Goal: Task Accomplishment & Management: Manage account settings

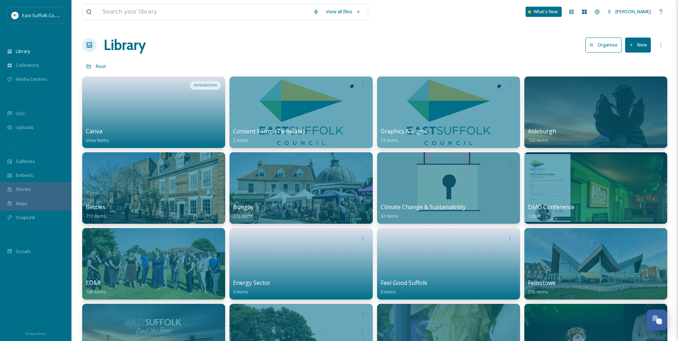
scroll to position [3136, 0]
click at [578, 11] on div "Dashboard" at bounding box center [571, 11] width 13 height 13
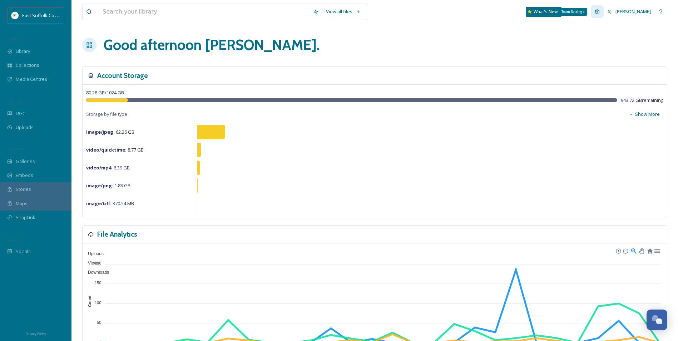
click at [604, 15] on div "Team Settings" at bounding box center [597, 11] width 13 height 13
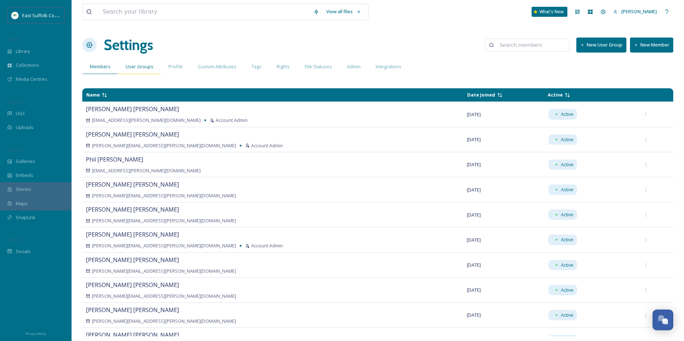
click at [133, 68] on span "User Groups" at bounding box center [140, 66] width 28 height 7
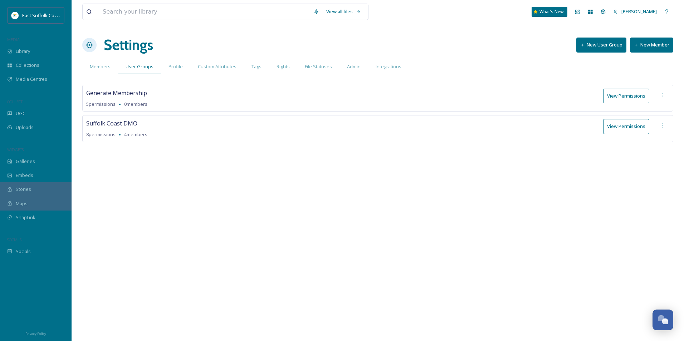
click at [593, 46] on button "New User Group" at bounding box center [601, 45] width 50 height 15
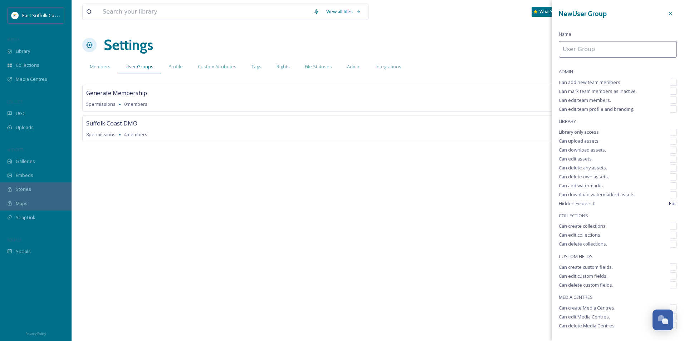
click at [582, 54] on input at bounding box center [618, 49] width 118 height 16
type input "TEST - SOCIAL MEDIA"
click at [624, 73] on span "ADMIN" at bounding box center [618, 71] width 118 height 7
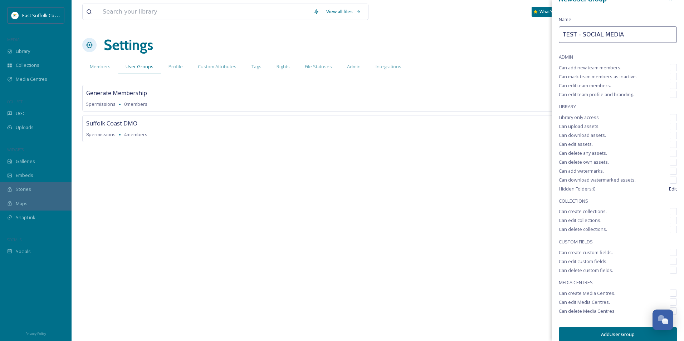
scroll to position [23, 0]
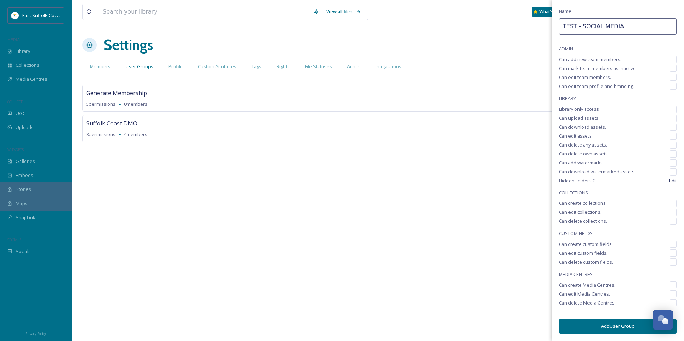
click at [669, 110] on input "checkbox" at bounding box center [672, 109] width 7 height 7
checkbox input "true"
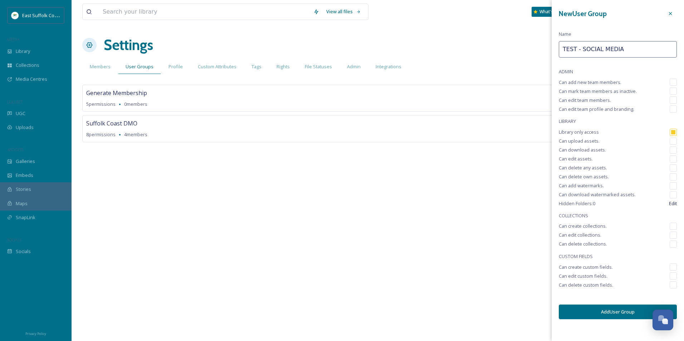
click at [672, 142] on input "checkbox" at bounding box center [672, 141] width 7 height 7
checkbox input "true"
click at [671, 149] on input "checkbox" at bounding box center [672, 150] width 7 height 7
checkbox input "true"
click at [672, 156] on input "checkbox" at bounding box center [672, 159] width 7 height 7
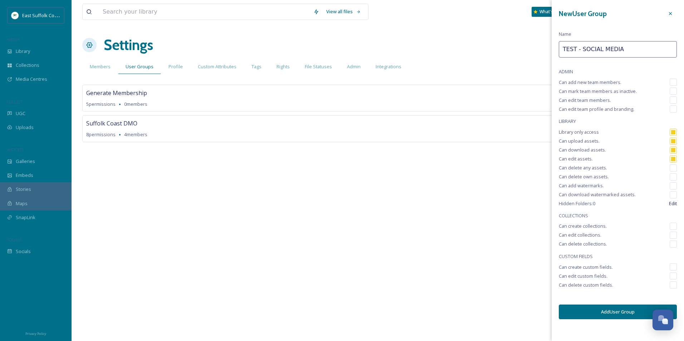
click at [669, 169] on div "Can delete any assets." at bounding box center [618, 167] width 118 height 7
click at [676, 162] on input "checkbox" at bounding box center [672, 159] width 7 height 7
checkbox input "false"
click at [673, 170] on input "checkbox" at bounding box center [672, 167] width 7 height 7
checkbox input "true"
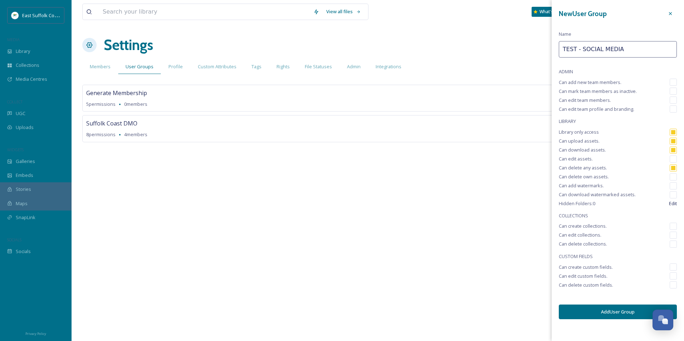
click at [673, 158] on input "checkbox" at bounding box center [672, 159] width 7 height 7
checkbox input "true"
click at [672, 174] on input "checkbox" at bounding box center [672, 176] width 7 height 7
checkbox input "true"
click at [672, 189] on input "checkbox" at bounding box center [672, 185] width 7 height 7
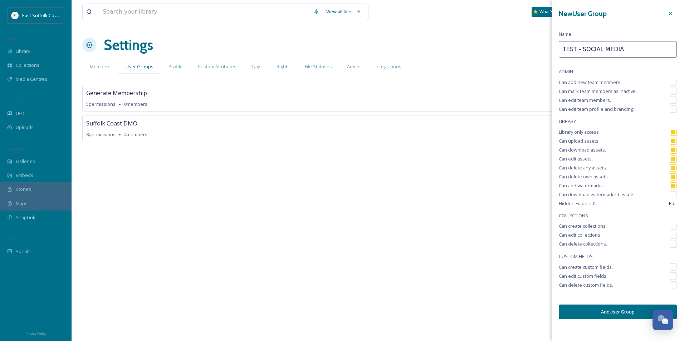
checkbox input "true"
click at [672, 196] on input "checkbox" at bounding box center [672, 194] width 7 height 7
checkbox input "true"
click at [674, 133] on input "checkbox" at bounding box center [672, 132] width 7 height 7
checkbox input "false"
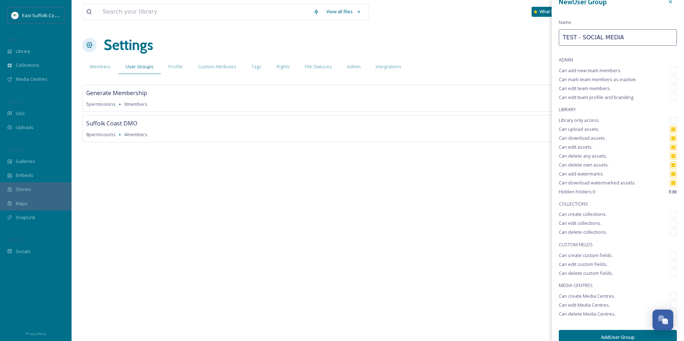
scroll to position [23, 0]
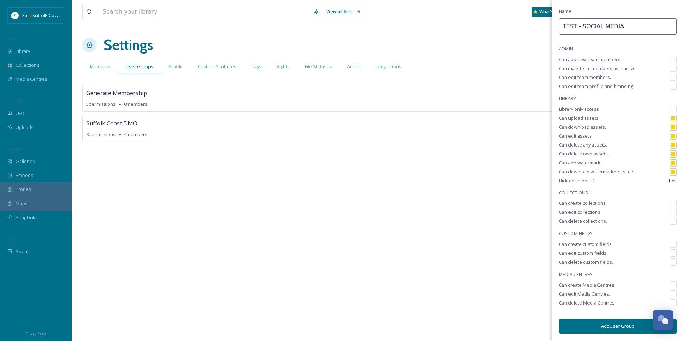
click at [669, 204] on input "checkbox" at bounding box center [672, 203] width 7 height 7
checkbox input "true"
click at [669, 215] on input "checkbox" at bounding box center [672, 212] width 7 height 7
checkbox input "true"
click at [669, 224] on input "checkbox" at bounding box center [672, 221] width 7 height 7
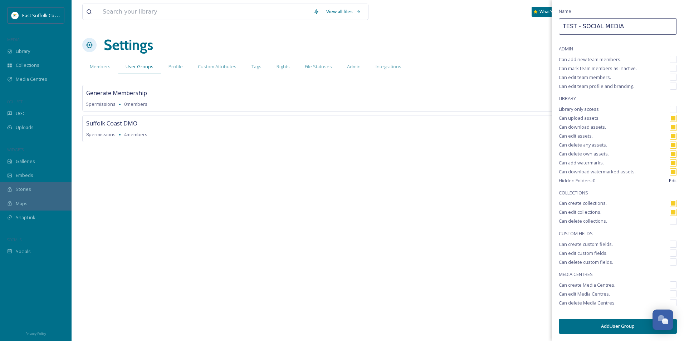
checkbox input "true"
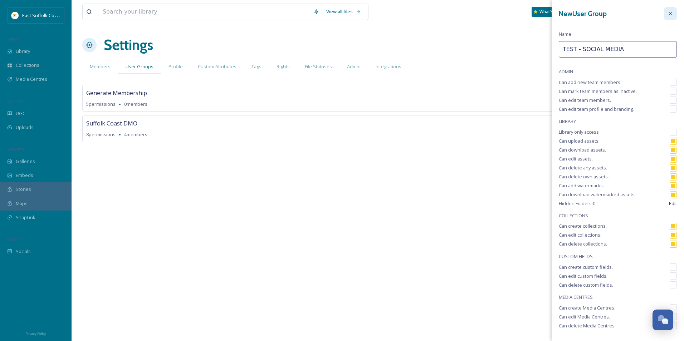
click at [668, 12] on div at bounding box center [670, 13] width 13 height 13
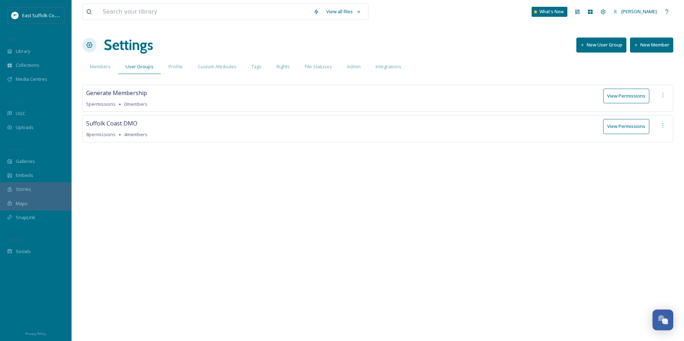
click at [404, 34] on div "Settings New User Group New Member" at bounding box center [377, 44] width 591 height 21
click at [609, 13] on div "Team Settings" at bounding box center [602, 11] width 13 height 13
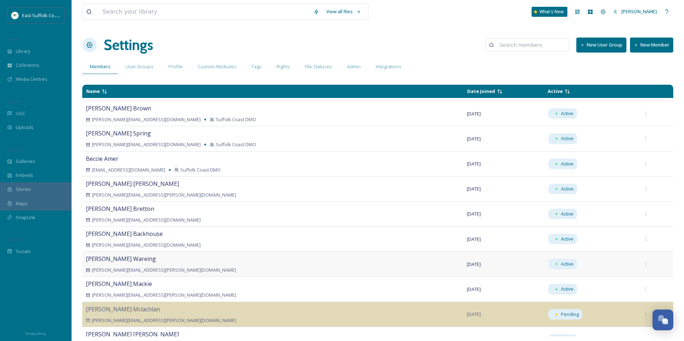
scroll to position [536, 0]
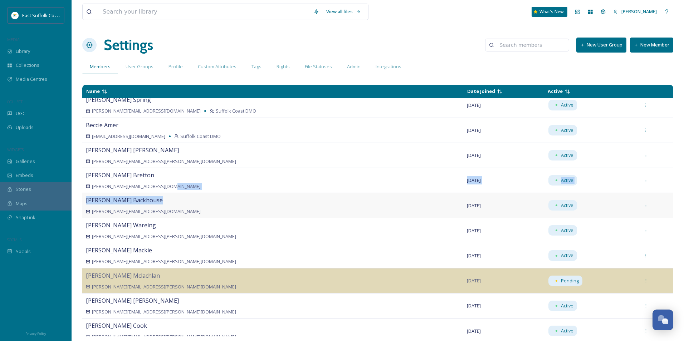
drag, startPoint x: 331, startPoint y: 192, endPoint x: 342, endPoint y: 194, distance: 10.6
click at [342, 194] on tbody "[PERSON_NAME] [PERSON_NAME][EMAIL_ADDRESS][PERSON_NAME][DOMAIN_NAME] Account Ad…" at bounding box center [377, 93] width 591 height 1054
click at [548, 182] on div "Active" at bounding box center [562, 180] width 29 height 10
click at [639, 182] on div at bounding box center [645, 180] width 13 height 13
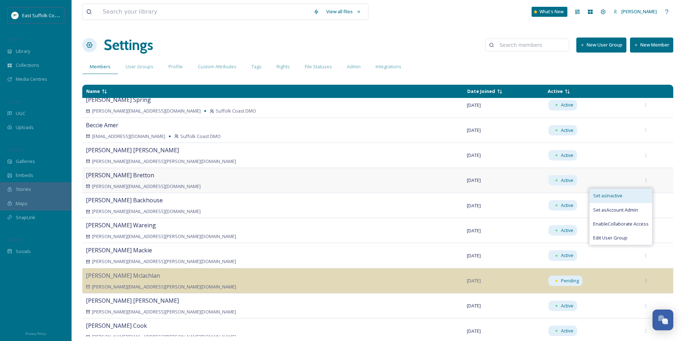
click at [600, 199] on span "Set as Inactive" at bounding box center [607, 195] width 29 height 7
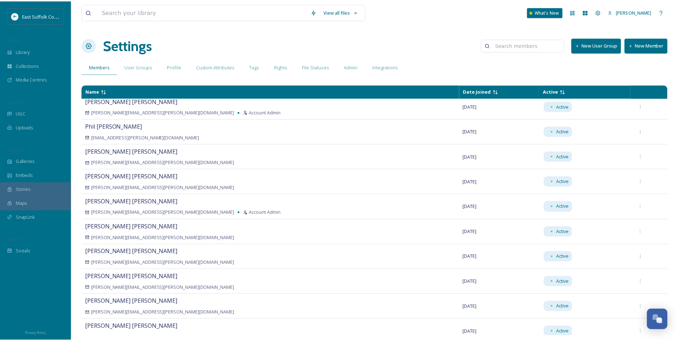
scroll to position [0, 0]
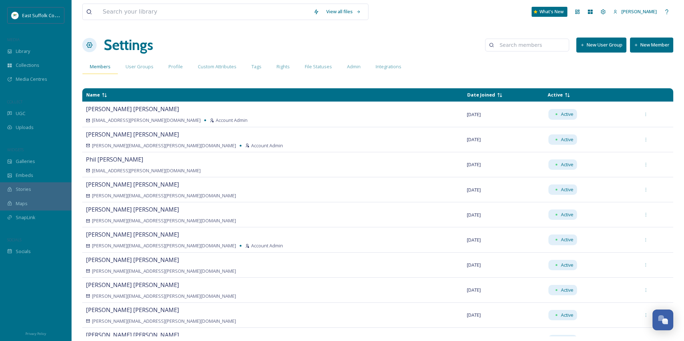
click at [95, 72] on div "Members" at bounding box center [100, 66] width 36 height 15
click at [121, 48] on h1 "Settings" at bounding box center [128, 44] width 49 height 21
click at [135, 70] on div "User Groups" at bounding box center [139, 66] width 43 height 15
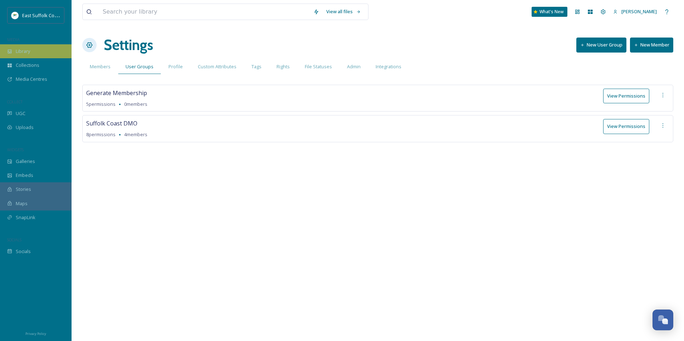
click at [12, 52] on div "Library" at bounding box center [36, 51] width 72 height 14
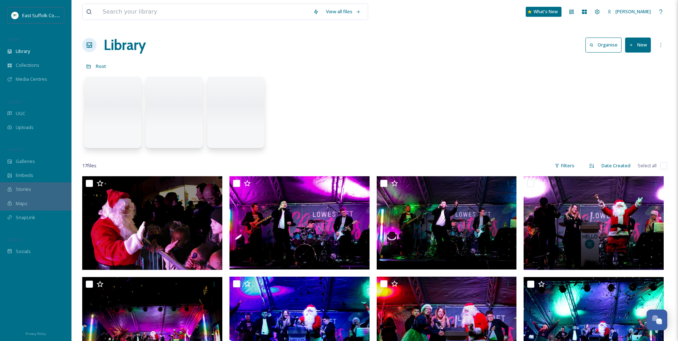
click at [32, 105] on div "COLLECT" at bounding box center [36, 101] width 72 height 9
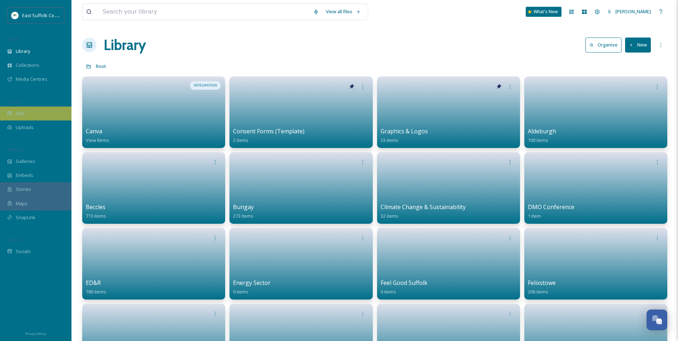
click at [30, 114] on div "UGC" at bounding box center [36, 114] width 72 height 14
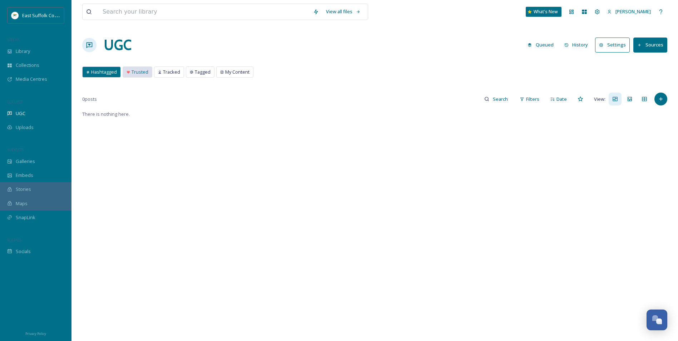
click at [132, 73] on span "Trusted" at bounding box center [140, 72] width 17 height 7
click at [169, 73] on span "Tracked" at bounding box center [171, 72] width 17 height 7
click at [205, 72] on span "Tagged" at bounding box center [203, 72] width 16 height 7
click at [225, 74] on span "My Content" at bounding box center [237, 72] width 24 height 7
click at [108, 69] on span "Hashtagged" at bounding box center [104, 72] width 26 height 7
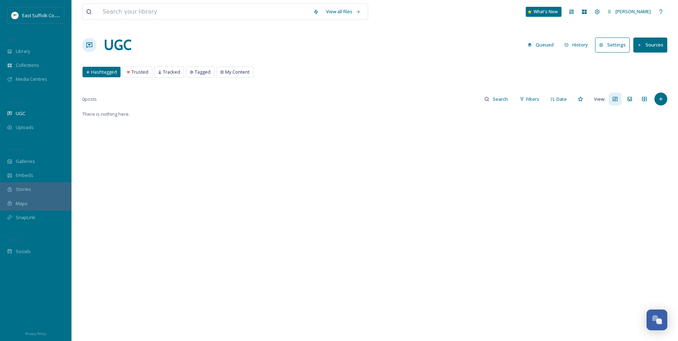
click at [646, 43] on button "Sources" at bounding box center [651, 45] width 34 height 15
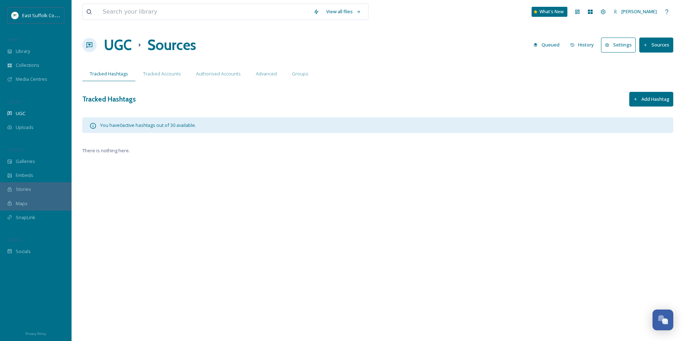
click at [657, 100] on button "Add Hashtag" at bounding box center [651, 99] width 44 height 15
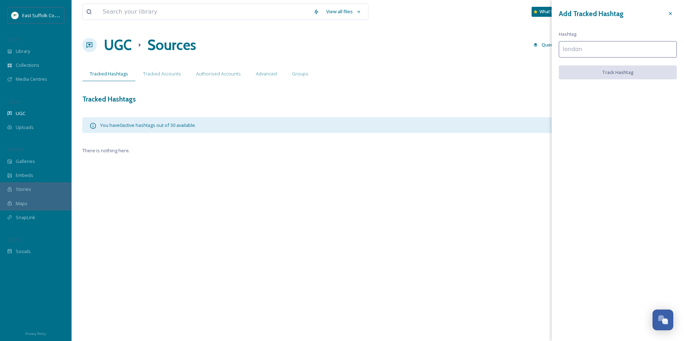
click at [643, 45] on input at bounding box center [618, 49] width 118 height 16
click at [674, 18] on div at bounding box center [670, 13] width 13 height 13
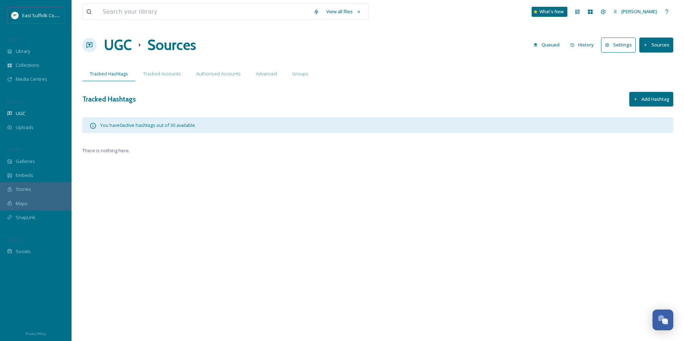
click at [131, 49] on h1 "UGC" at bounding box center [118, 44] width 28 height 21
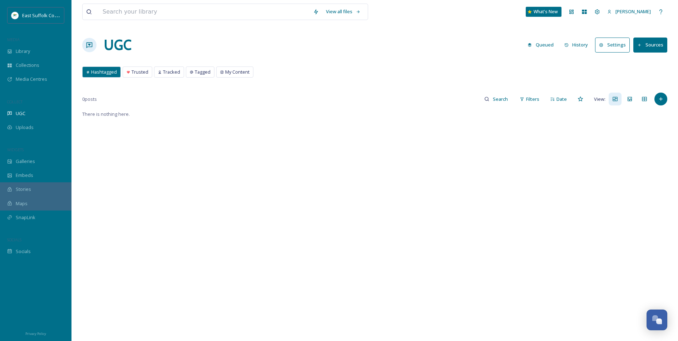
click at [35, 269] on div at bounding box center [36, 292] width 72 height 67
click at [28, 51] on span "Library" at bounding box center [23, 51] width 14 height 7
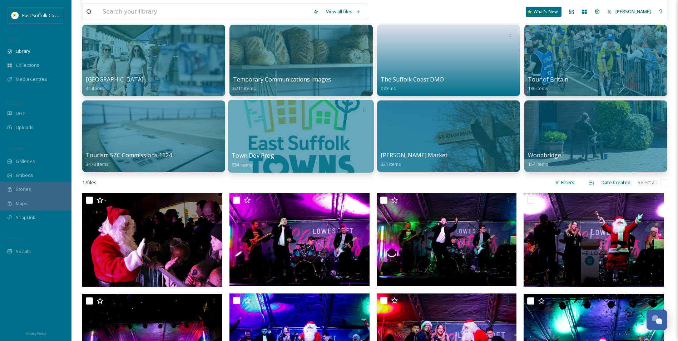
scroll to position [536, 0]
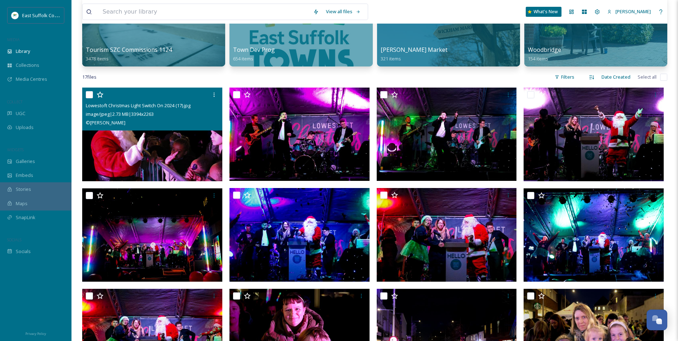
click at [115, 145] on img at bounding box center [152, 135] width 140 height 94
checkbox input "true"
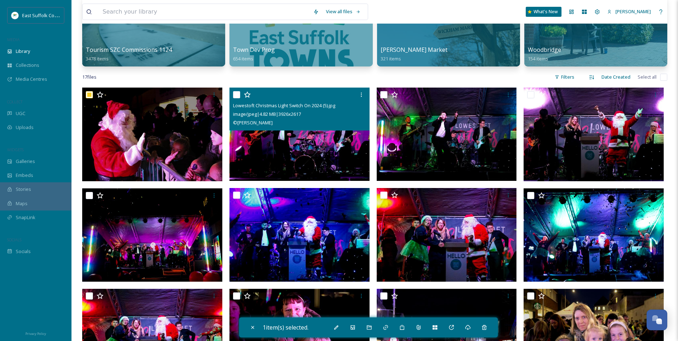
click at [298, 142] on img at bounding box center [300, 135] width 140 height 94
checkbox input "true"
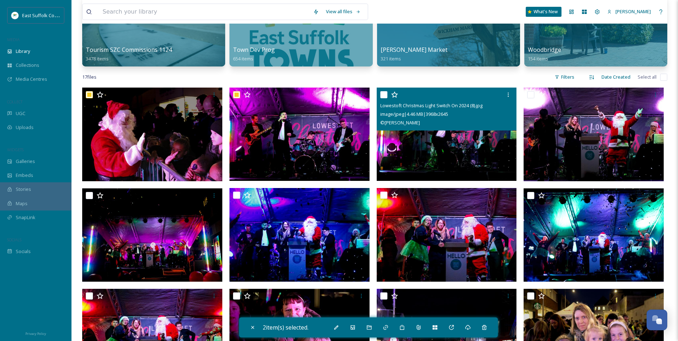
click at [402, 144] on img at bounding box center [447, 135] width 140 height 94
checkbox input "true"
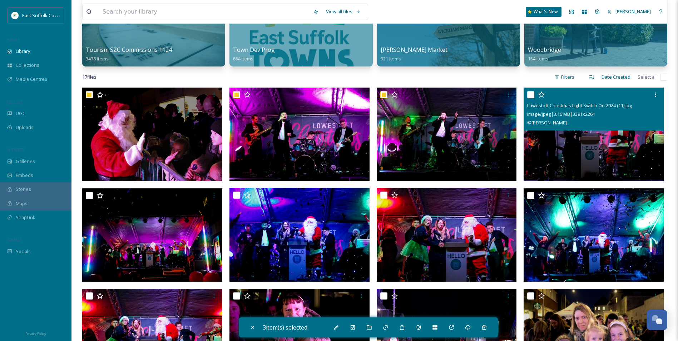
click at [643, 149] on img at bounding box center [594, 135] width 140 height 94
checkbox input "true"
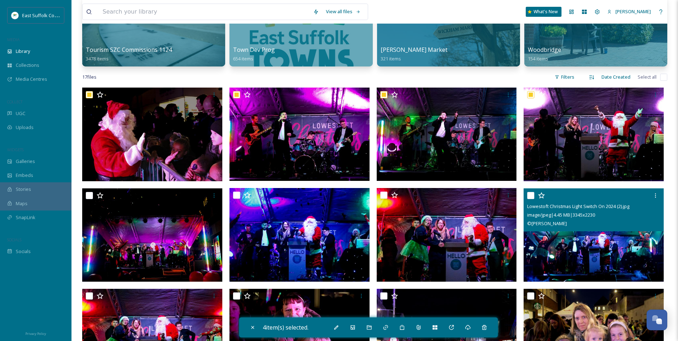
click at [598, 257] on img at bounding box center [594, 235] width 140 height 94
checkbox input "true"
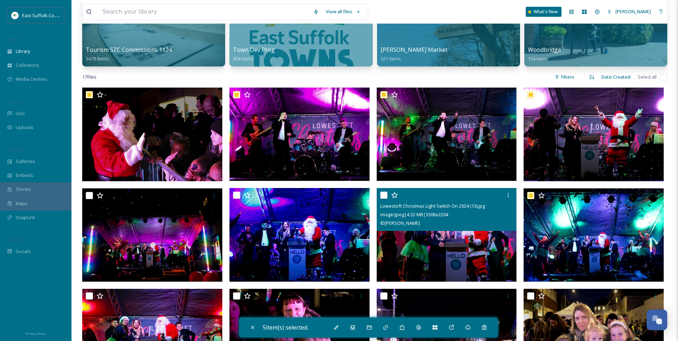
click at [442, 262] on img at bounding box center [447, 235] width 140 height 94
checkbox input "true"
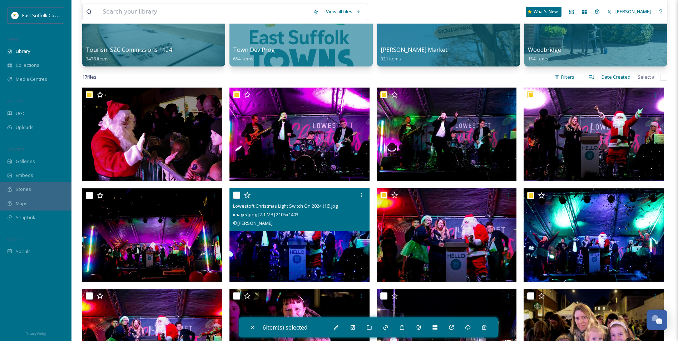
click at [333, 250] on img at bounding box center [300, 235] width 140 height 94
checkbox input "true"
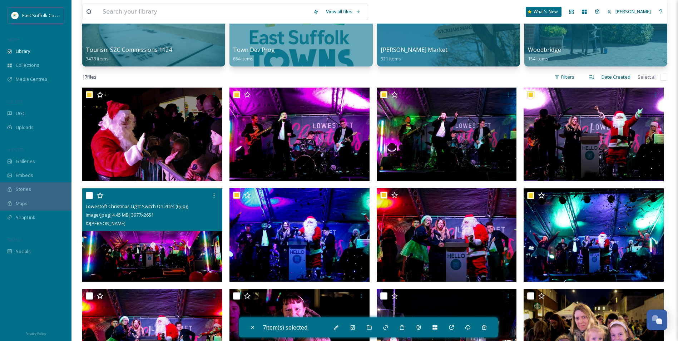
click at [177, 242] on img at bounding box center [152, 235] width 140 height 94
checkbox input "true"
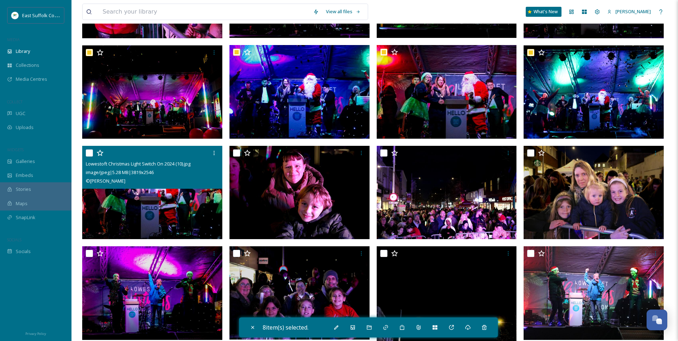
click at [179, 194] on img at bounding box center [152, 193] width 140 height 94
checkbox input "true"
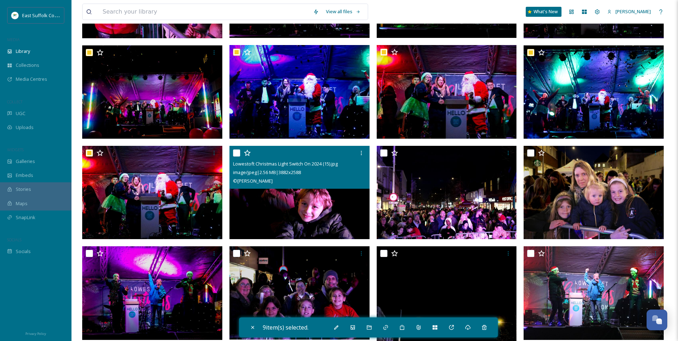
click at [287, 214] on img at bounding box center [300, 193] width 140 height 94
checkbox input "true"
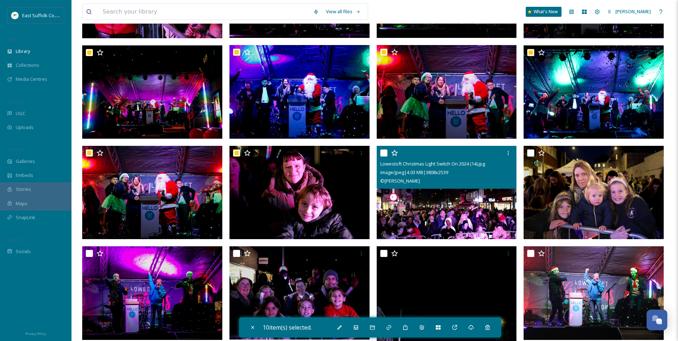
click at [452, 220] on img at bounding box center [447, 193] width 140 height 94
checkbox input "true"
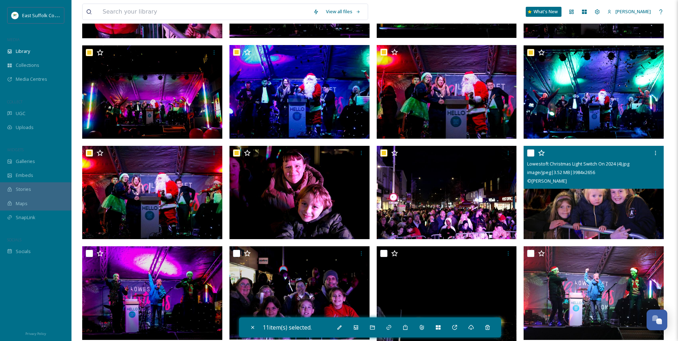
click at [565, 218] on img at bounding box center [594, 193] width 140 height 94
checkbox input "true"
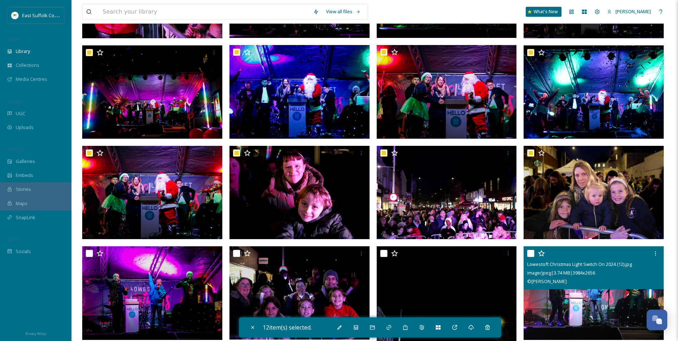
click at [560, 299] on img at bounding box center [594, 293] width 140 height 94
checkbox input "true"
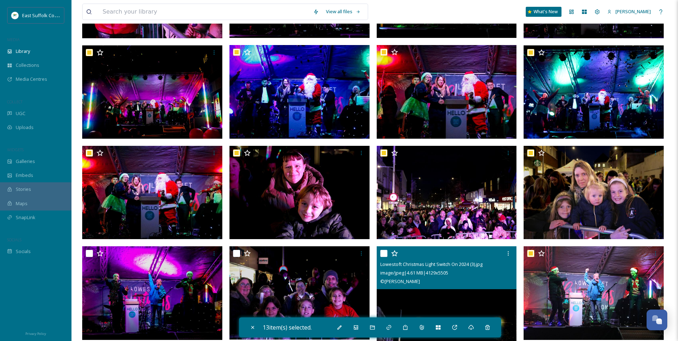
click at [467, 302] on img at bounding box center [447, 339] width 140 height 187
checkbox input "true"
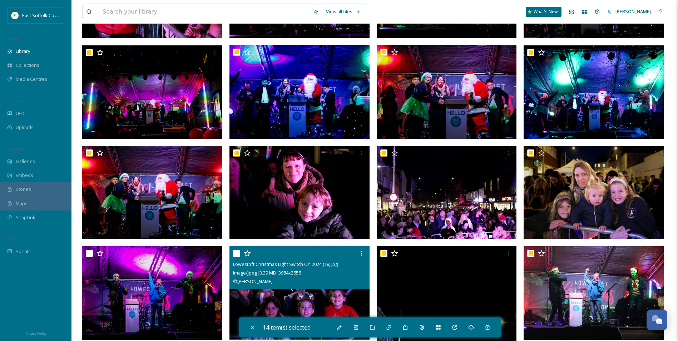
click at [296, 308] on img at bounding box center [300, 293] width 140 height 94
checkbox input "true"
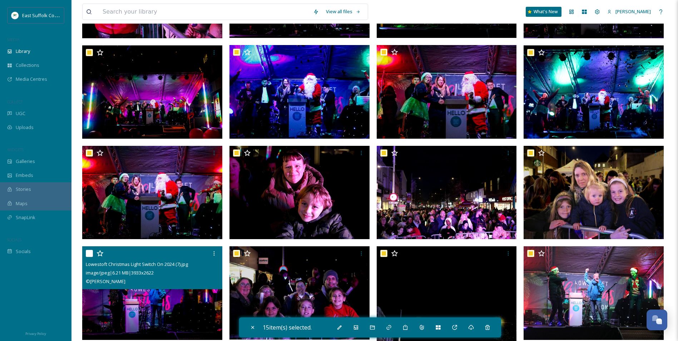
click at [114, 304] on img at bounding box center [152, 293] width 140 height 94
checkbox input "true"
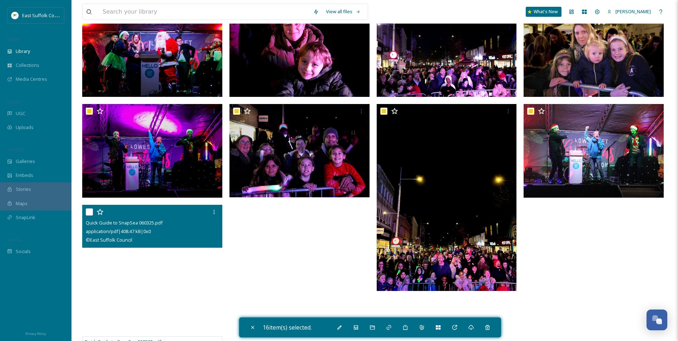
scroll to position [822, 0]
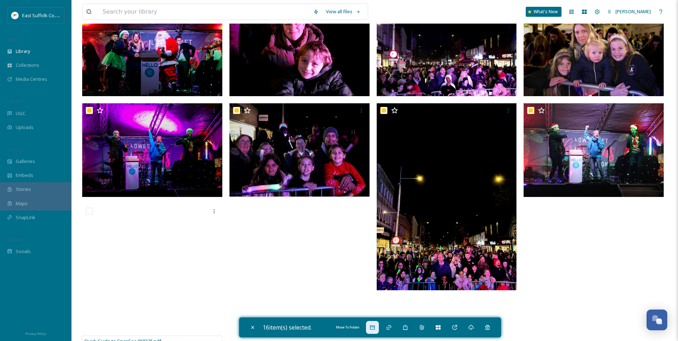
click at [372, 331] on div "Move To Folder" at bounding box center [372, 327] width 13 height 13
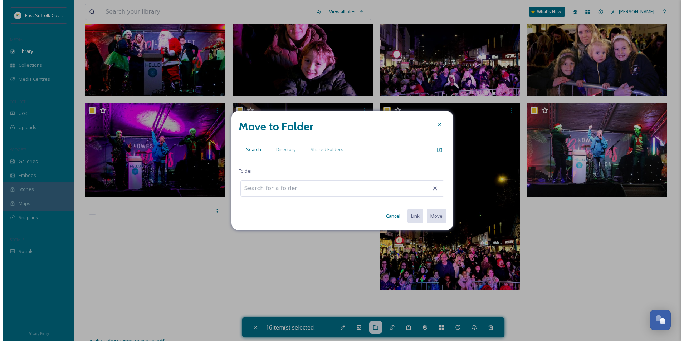
scroll to position [747, 0]
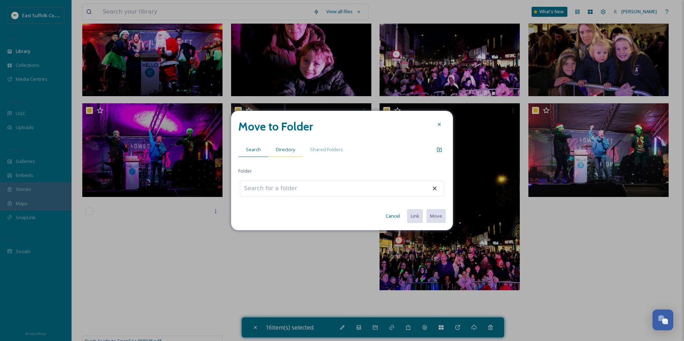
click at [286, 153] on span "Directory" at bounding box center [285, 149] width 19 height 7
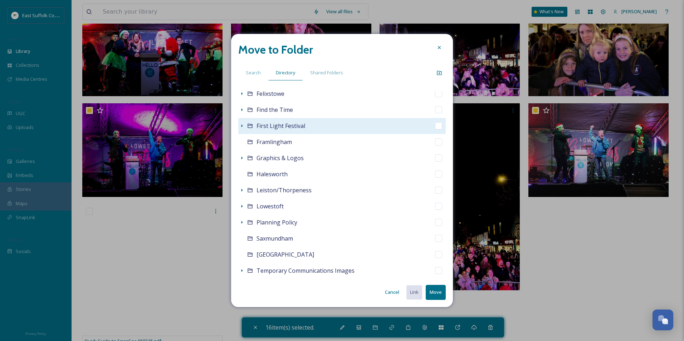
scroll to position [179, 0]
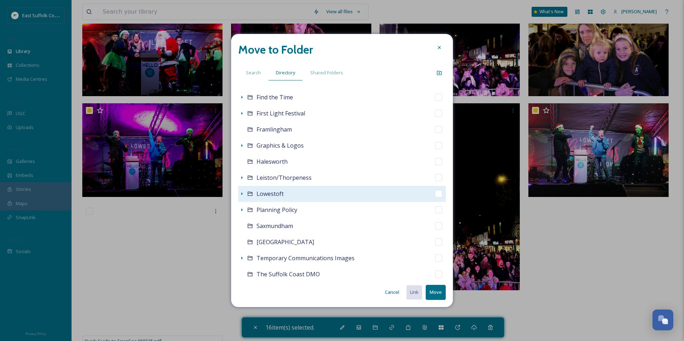
click at [435, 195] on input "checkbox" at bounding box center [438, 193] width 7 height 7
checkbox input "true"
checkbox input "false"
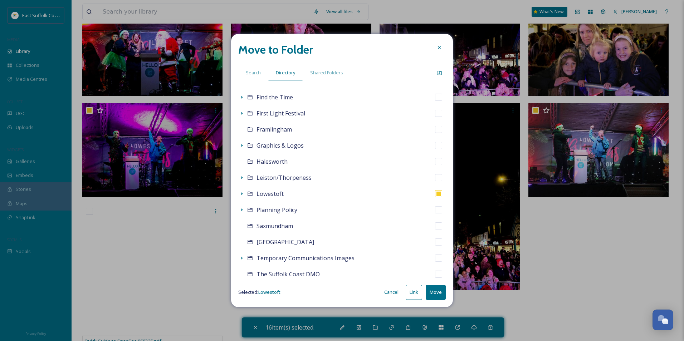
click at [440, 292] on button "Move" at bounding box center [436, 292] width 20 height 15
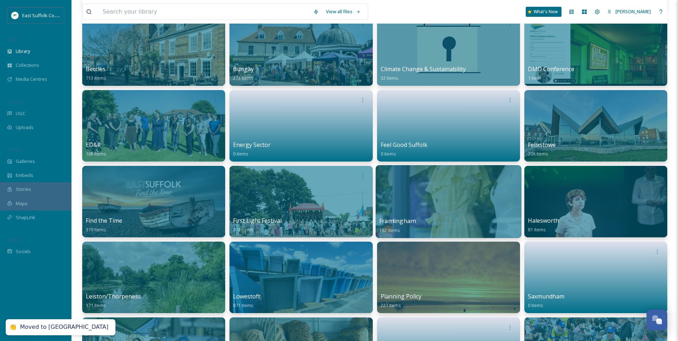
scroll to position [0, 0]
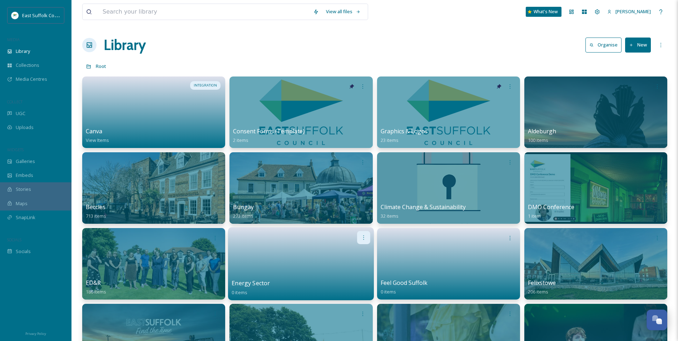
click at [360, 239] on div at bounding box center [364, 237] width 13 height 13
click at [353, 292] on div "Delete" at bounding box center [350, 290] width 40 height 14
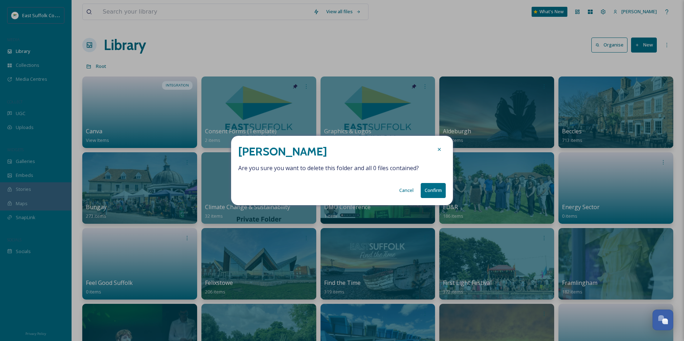
click at [430, 189] on button "Confirm" at bounding box center [433, 190] width 25 height 15
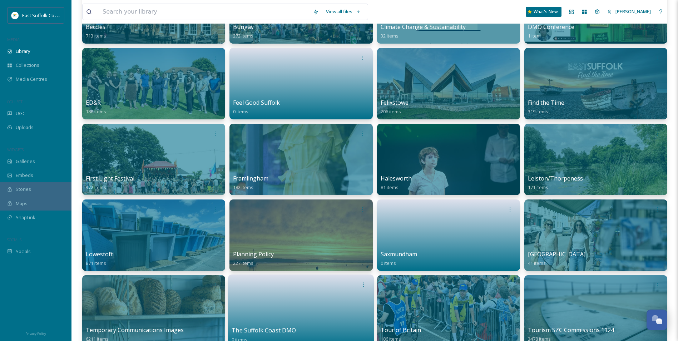
scroll to position [215, 0]
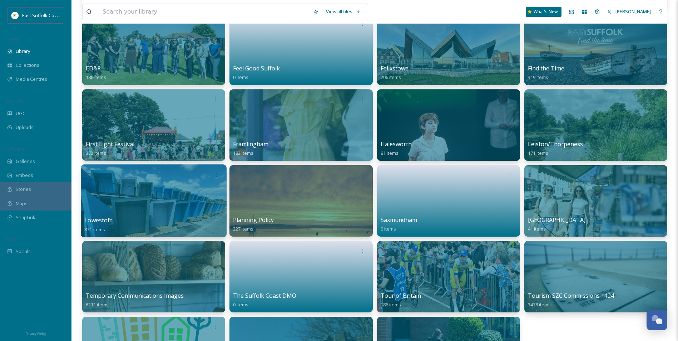
click at [184, 225] on div "Lowestoft 871 items" at bounding box center [153, 225] width 139 height 18
click at [167, 212] on div at bounding box center [154, 200] width 146 height 73
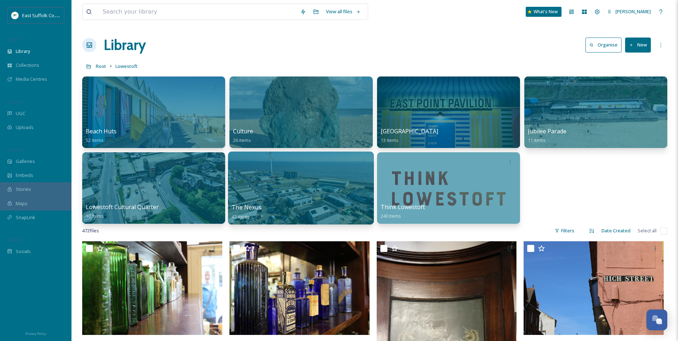
click at [323, 196] on div at bounding box center [301, 188] width 146 height 73
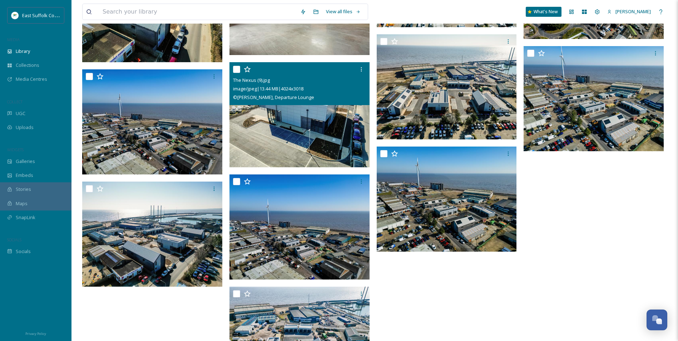
scroll to position [1090, 0]
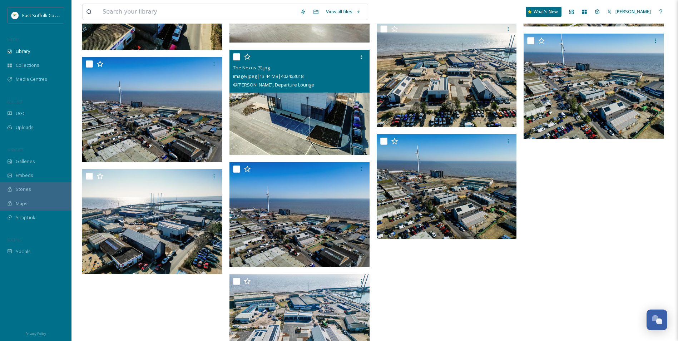
click at [281, 126] on img at bounding box center [300, 102] width 140 height 105
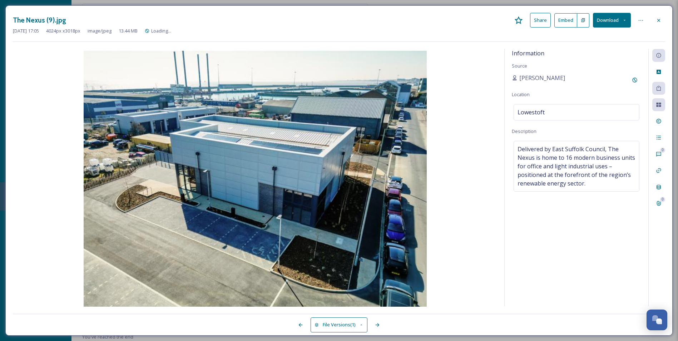
scroll to position [1036, 0]
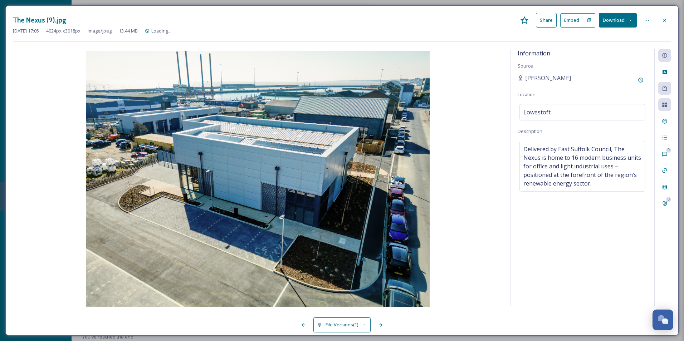
click at [577, 212] on div "Information Source [PERSON_NAME] Location [GEOGRAPHIC_DATA] Description Deliver…" at bounding box center [582, 177] width 144 height 257
click at [584, 223] on div "Information Source [PERSON_NAME] Location [GEOGRAPHIC_DATA] Description Deliver…" at bounding box center [582, 177] width 144 height 257
click at [663, 19] on icon at bounding box center [665, 21] width 6 height 6
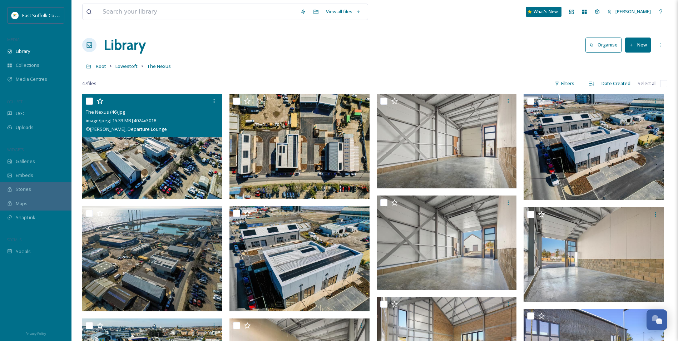
click at [123, 190] on img at bounding box center [152, 146] width 140 height 105
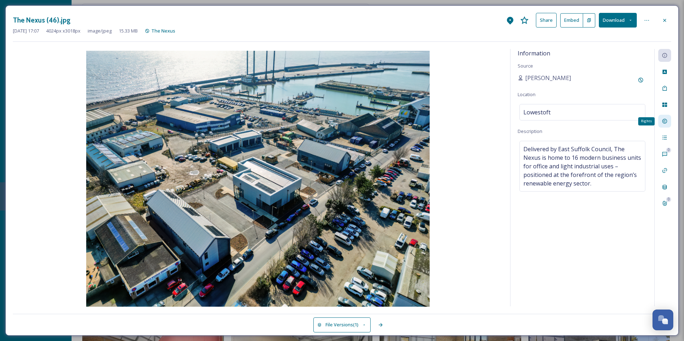
click at [665, 119] on icon at bounding box center [665, 121] width 6 height 6
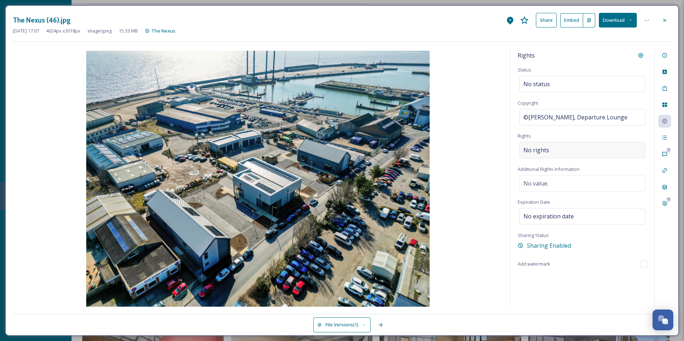
click at [544, 154] on span "No rights" at bounding box center [536, 150] width 26 height 9
click at [544, 154] on input at bounding box center [560, 152] width 79 height 16
click at [663, 15] on div at bounding box center [664, 20] width 13 height 13
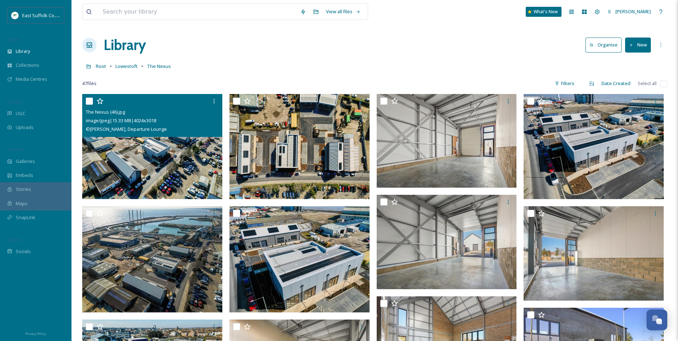
click at [138, 147] on img at bounding box center [152, 146] width 140 height 105
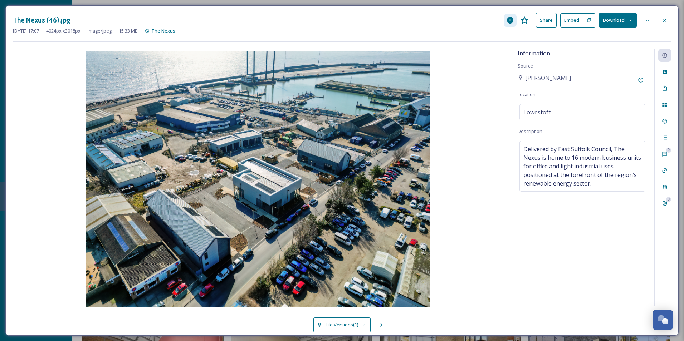
click at [511, 23] on icon at bounding box center [510, 21] width 6 height 8
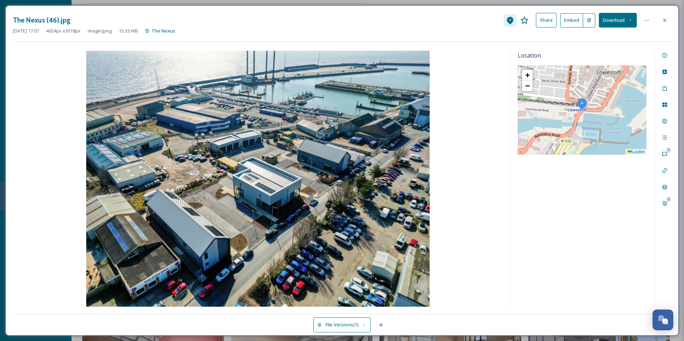
click at [511, 25] on div at bounding box center [510, 20] width 13 height 13
click at [665, 23] on icon at bounding box center [665, 21] width 6 height 6
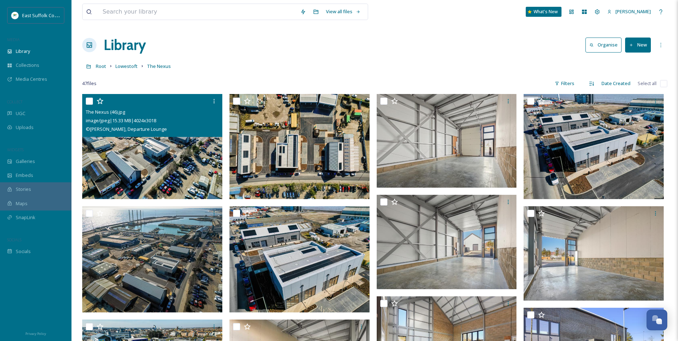
click at [132, 162] on img at bounding box center [152, 146] width 140 height 105
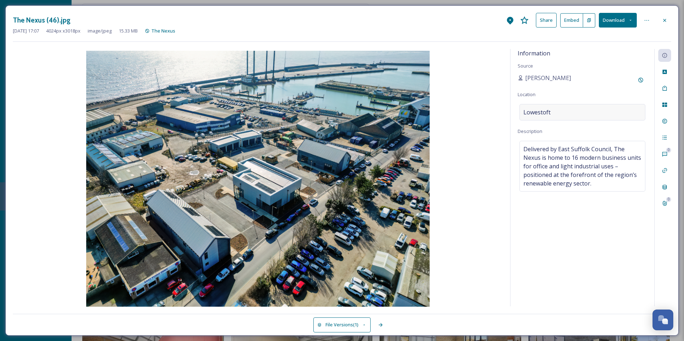
click at [590, 108] on div "Lowestoft" at bounding box center [582, 112] width 126 height 16
drag, startPoint x: 560, startPoint y: 114, endPoint x: 427, endPoint y: 105, distance: 133.0
click at [427, 104] on div "Information Source [PERSON_NAME] Location [GEOGRAPHIC_DATA] Description Deliver…" at bounding box center [342, 178] width 658 height 258
type input "n"
type input "N"
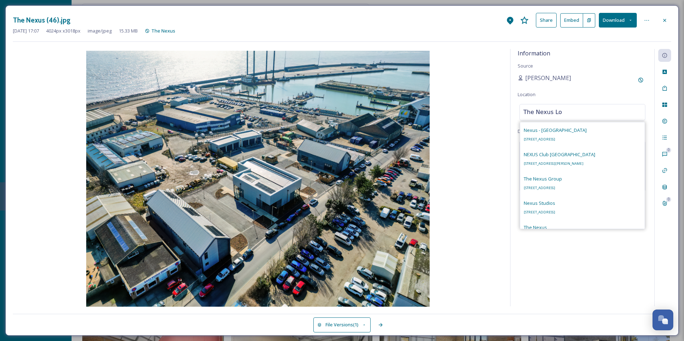
type input "The Nexus Low"
drag, startPoint x: 569, startPoint y: 114, endPoint x: 502, endPoint y: 113, distance: 67.6
click at [502, 113] on div "Information Source [PERSON_NAME] Location The Nexus Low Nexus - [GEOGRAPHIC_DAT…" at bounding box center [342, 178] width 658 height 258
click at [475, 216] on img at bounding box center [258, 179] width 490 height 257
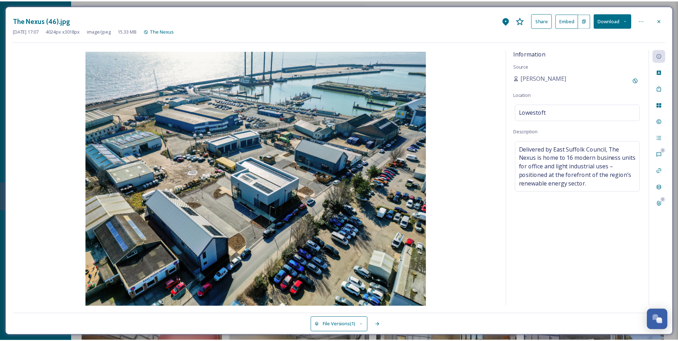
scroll to position [3136, 0]
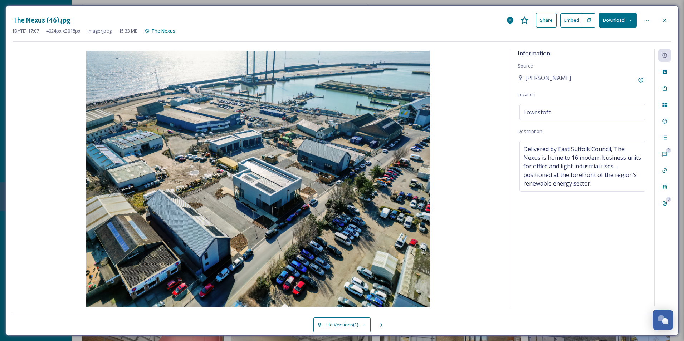
click at [450, 89] on img at bounding box center [258, 179] width 490 height 257
click at [666, 23] on icon at bounding box center [665, 21] width 6 height 6
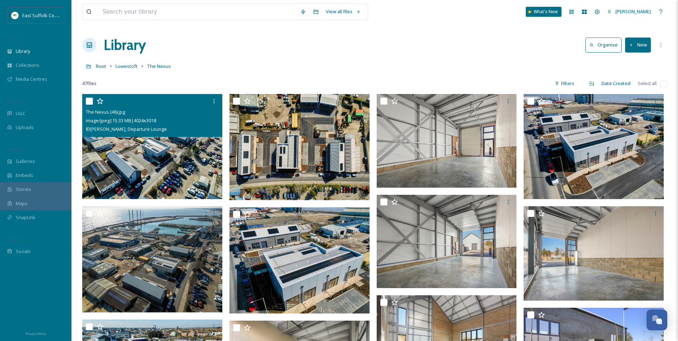
click at [126, 72] on div "Root Lowestoft The Nexus" at bounding box center [374, 66] width 585 height 14
click at [127, 66] on span "Lowestoft" at bounding box center [127, 66] width 22 height 6
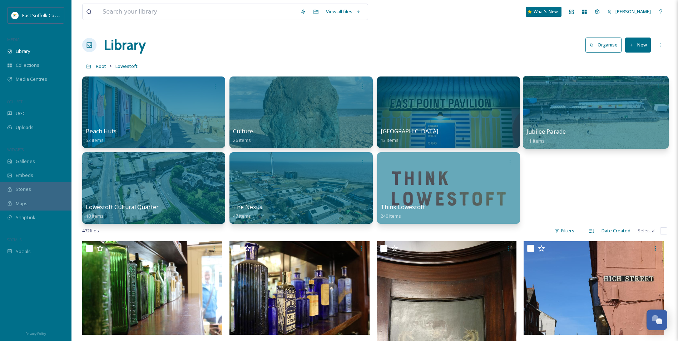
click at [552, 112] on div at bounding box center [596, 112] width 146 height 73
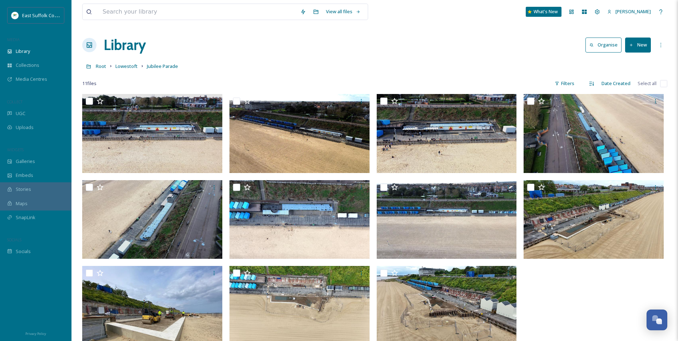
click at [664, 83] on input "checkbox" at bounding box center [663, 83] width 7 height 7
checkbox input "true"
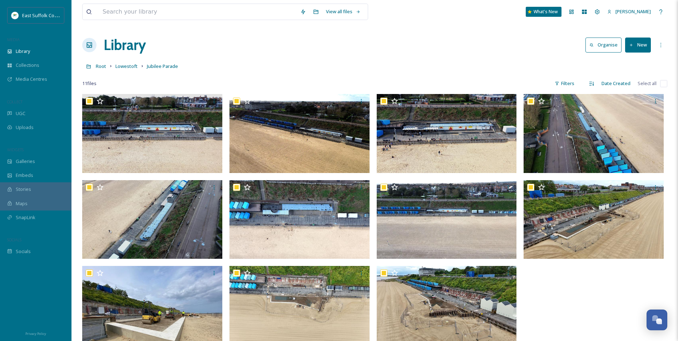
checkbox input "true"
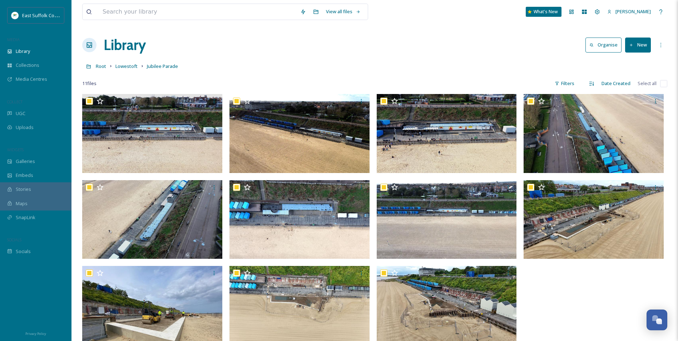
checkbox input "true"
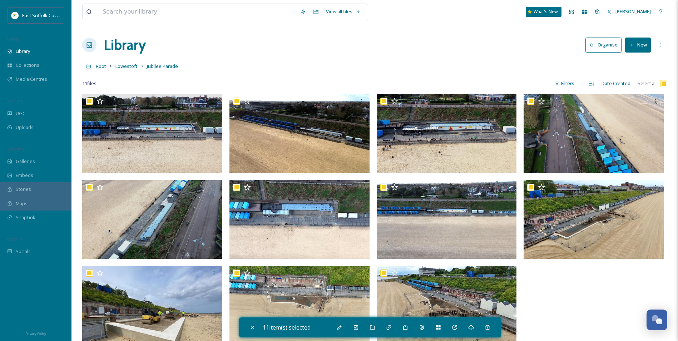
click at [578, 306] on div at bounding box center [596, 234] width 144 height 281
click at [662, 83] on input "checkbox" at bounding box center [663, 83] width 7 height 7
checkbox input "false"
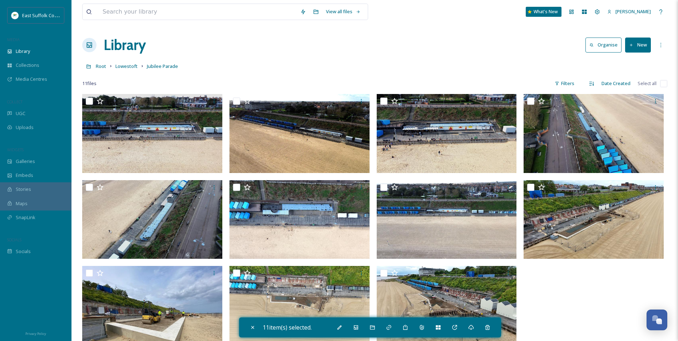
checkbox input "false"
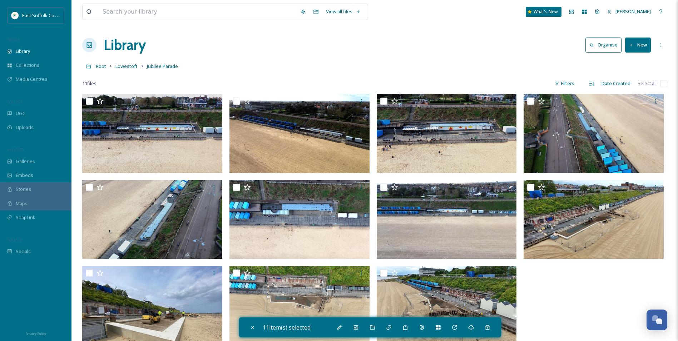
checkbox input "false"
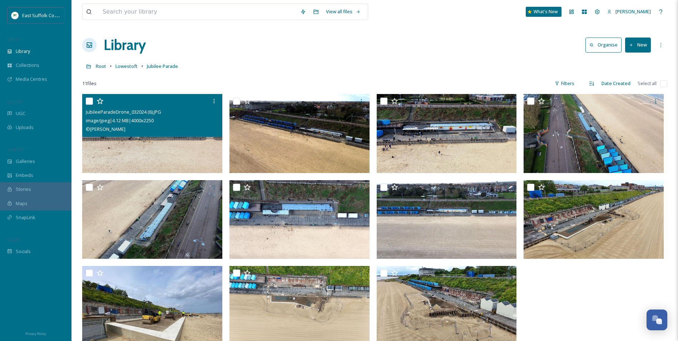
click at [152, 157] on img at bounding box center [152, 133] width 140 height 79
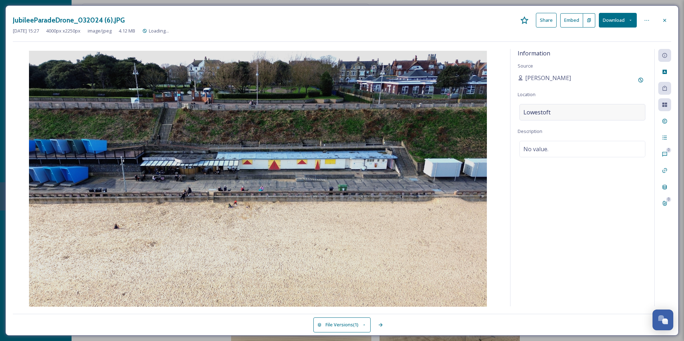
click at [573, 110] on div "Lowestoft" at bounding box center [582, 112] width 126 height 16
drag, startPoint x: 559, startPoint y: 113, endPoint x: 439, endPoint y: 118, distance: 119.2
click at [439, 118] on div "Information Source [PERSON_NAME] Location [GEOGRAPHIC_DATA] Description No valu…" at bounding box center [342, 178] width 658 height 258
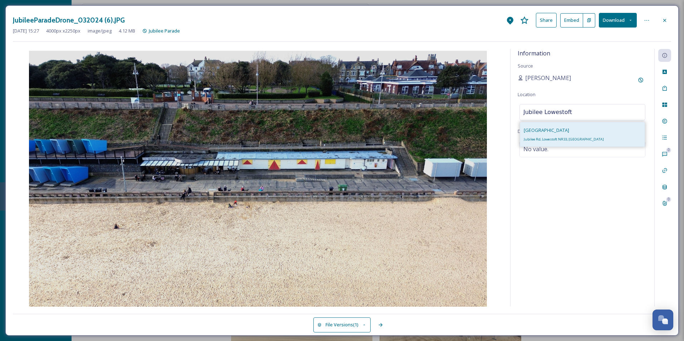
type input "Jubilee Lowestoft"
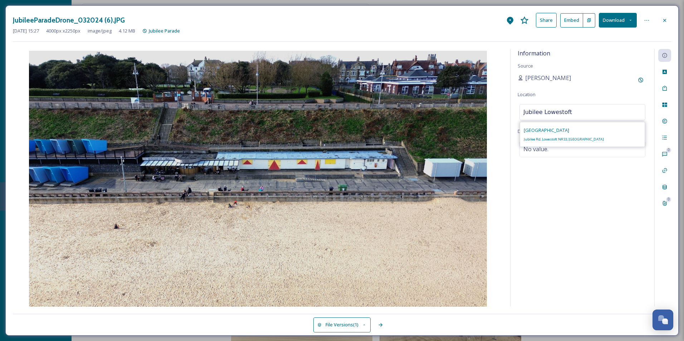
click at [589, 139] on div "[STREET_ADDRESS]" at bounding box center [582, 134] width 124 height 24
click at [507, 21] on icon at bounding box center [510, 21] width 6 height 8
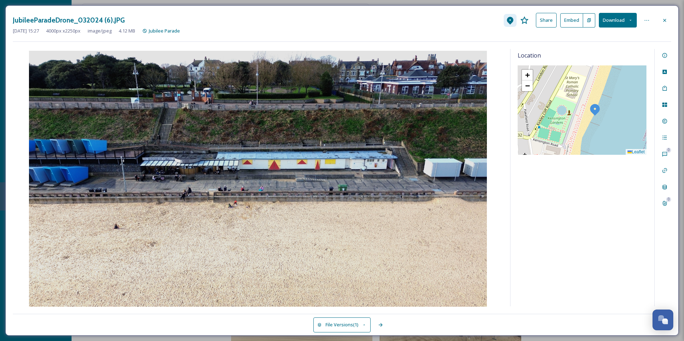
click at [512, 24] on icon at bounding box center [510, 20] width 9 height 9
click at [663, 51] on div "Information" at bounding box center [664, 55] width 13 height 13
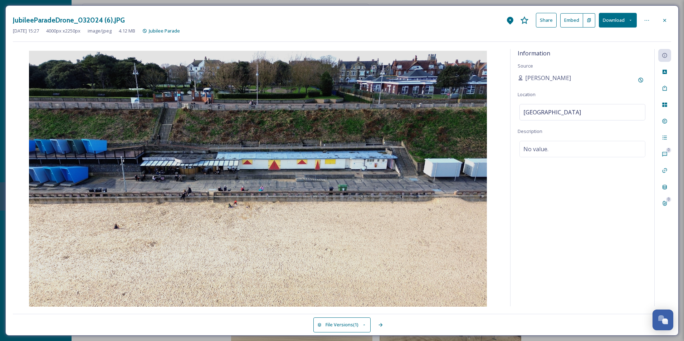
click at [574, 102] on div "Information Source [PERSON_NAME] Location [GEOGRAPHIC_DATA] Description No valu…" at bounding box center [582, 177] width 144 height 257
click at [661, 21] on div at bounding box center [664, 20] width 13 height 13
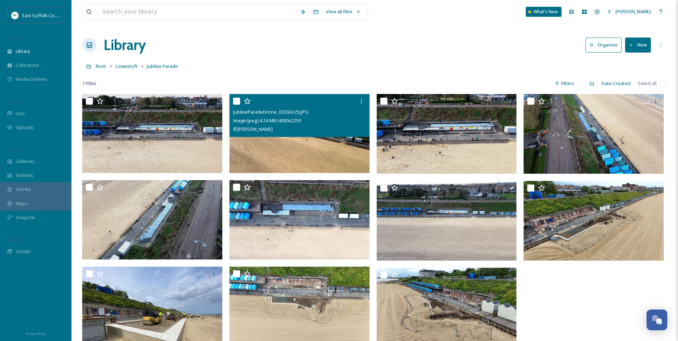
click at [262, 154] on img at bounding box center [300, 133] width 140 height 79
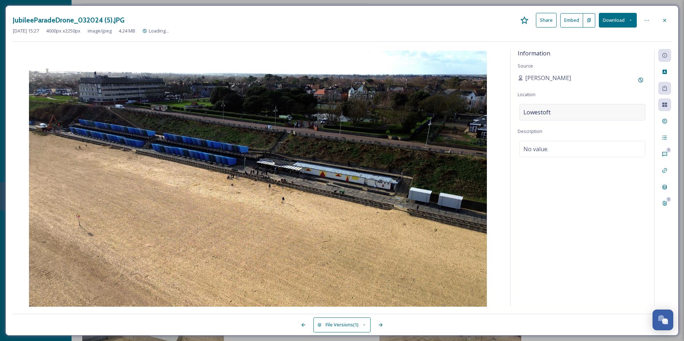
click at [555, 113] on div "Lowestoft" at bounding box center [582, 112] width 126 height 16
drag, startPoint x: 555, startPoint y: 113, endPoint x: 498, endPoint y: 113, distance: 56.1
click at [498, 113] on div "Information Source [PERSON_NAME] Location [GEOGRAPHIC_DATA] Description No valu…" at bounding box center [342, 178] width 658 height 258
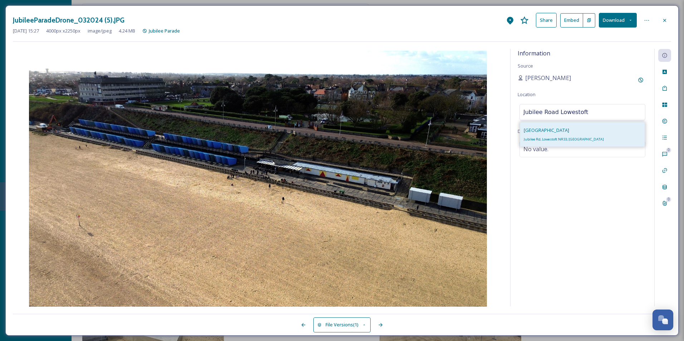
type input "Jubilee Road Lowestoft"
click at [574, 143] on div "[STREET_ADDRESS]" at bounding box center [582, 134] width 124 height 24
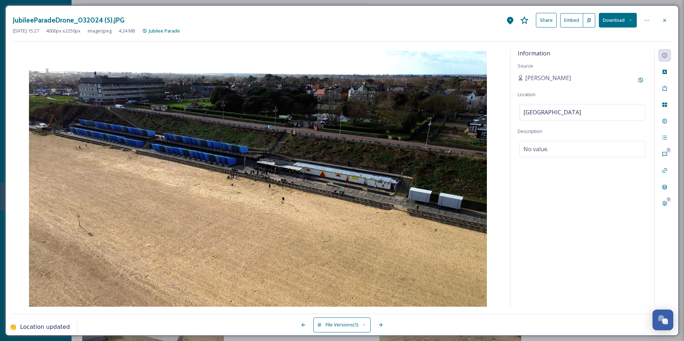
click at [574, 186] on div "Information Source [PERSON_NAME] Location [GEOGRAPHIC_DATA] Description No valu…" at bounding box center [582, 177] width 144 height 257
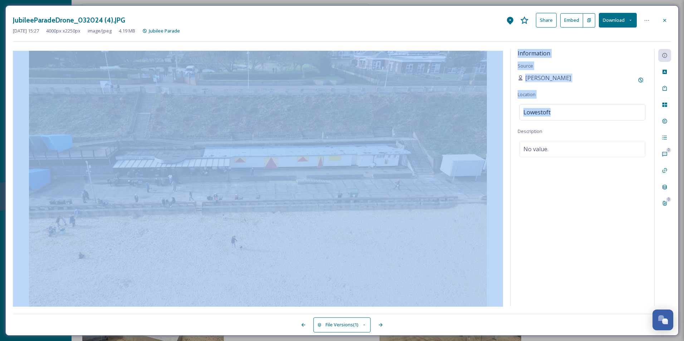
drag, startPoint x: 555, startPoint y: 111, endPoint x: 449, endPoint y: 116, distance: 106.0
click at [449, 116] on div "Information Source [PERSON_NAME] Location [GEOGRAPHIC_DATA] Description No valu…" at bounding box center [342, 178] width 658 height 258
click at [563, 108] on div "Lowestoft" at bounding box center [582, 112] width 126 height 16
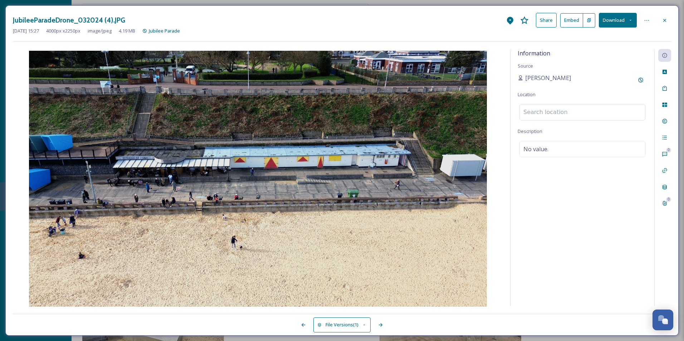
click at [562, 109] on input at bounding box center [582, 112] width 125 height 16
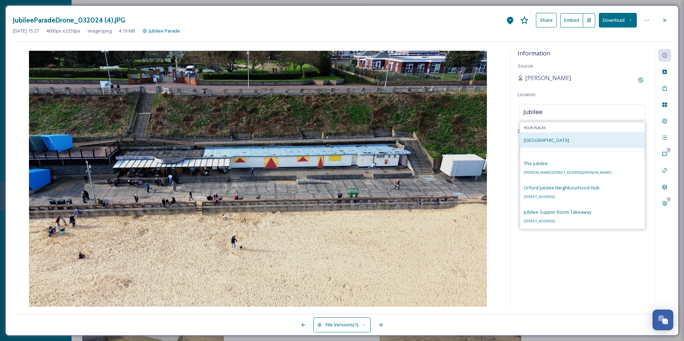
type input "Jubilee"
click at [551, 133] on div "[GEOGRAPHIC_DATA]" at bounding box center [582, 140] width 124 height 16
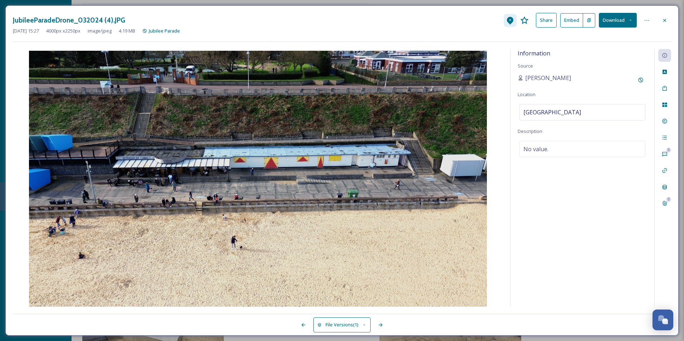
click at [507, 21] on icon at bounding box center [510, 21] width 6 height 8
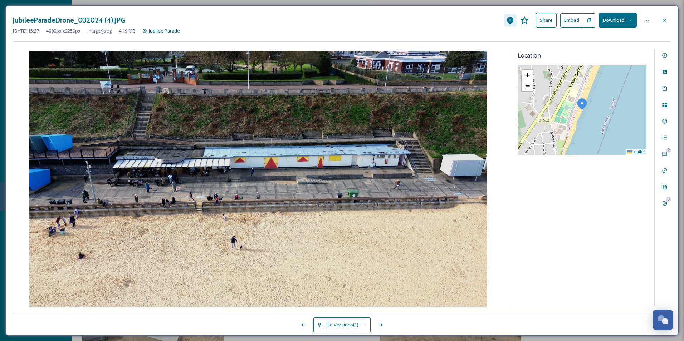
click at [507, 21] on icon at bounding box center [510, 21] width 6 height 8
click at [663, 52] on div "Information" at bounding box center [664, 55] width 13 height 13
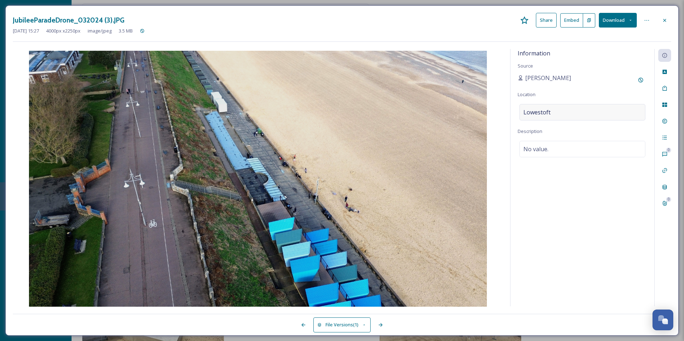
click at [561, 116] on div "Lowestoft" at bounding box center [582, 112] width 126 height 16
drag, startPoint x: 561, startPoint y: 115, endPoint x: 521, endPoint y: 113, distance: 40.5
click at [521, 113] on input "[GEOGRAPHIC_DATA]" at bounding box center [582, 112] width 125 height 16
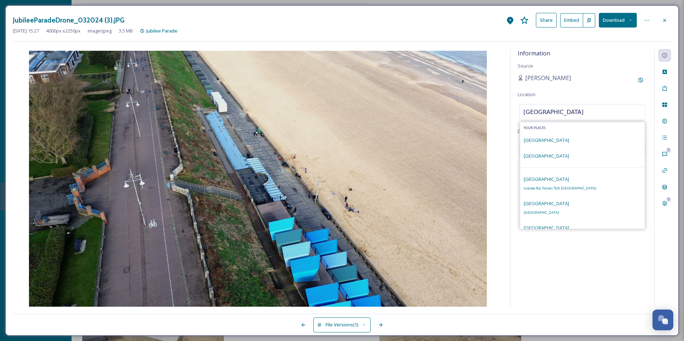
click at [590, 84] on div "[PERSON_NAME]" at bounding box center [581, 80] width 129 height 13
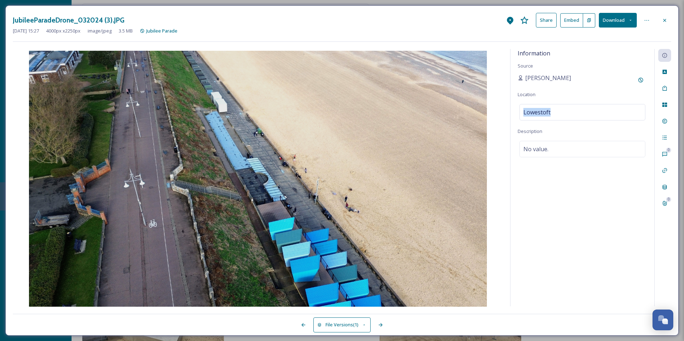
drag, startPoint x: 557, startPoint y: 114, endPoint x: 507, endPoint y: 114, distance: 49.7
click at [507, 114] on div "Information Source [PERSON_NAME] Location [GEOGRAPHIC_DATA] Description No valu…" at bounding box center [342, 178] width 658 height 258
click at [571, 108] on div "Lowestoft" at bounding box center [582, 112] width 126 height 16
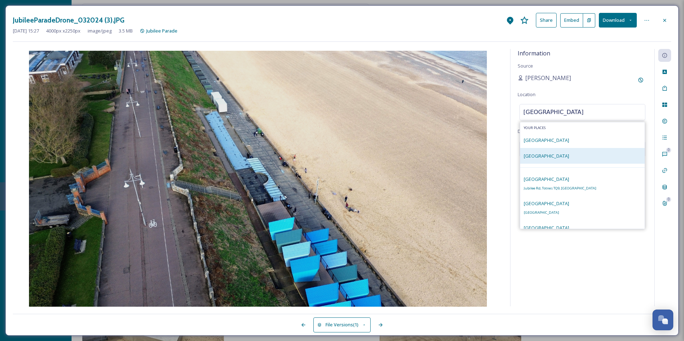
click at [556, 154] on div "[GEOGRAPHIC_DATA]" at bounding box center [582, 156] width 124 height 16
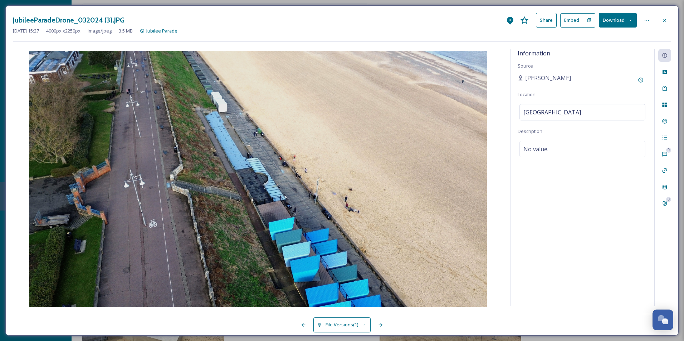
drag, startPoint x: 504, startPoint y: 12, endPoint x: 507, endPoint y: 34, distance: 22.5
click at [504, 13] on div "JubileeParadeDrone_032024 (3).JPG Share Embed Download [DATE] 15:27 4000 px x 2…" at bounding box center [341, 170] width 673 height 330
click at [511, 30] on div "[DATE] 15:27 4000 px x 2250 px image/jpeg 3.5 MB Jubilee Parade" at bounding box center [342, 31] width 658 height 7
click at [507, 23] on icon at bounding box center [510, 20] width 9 height 9
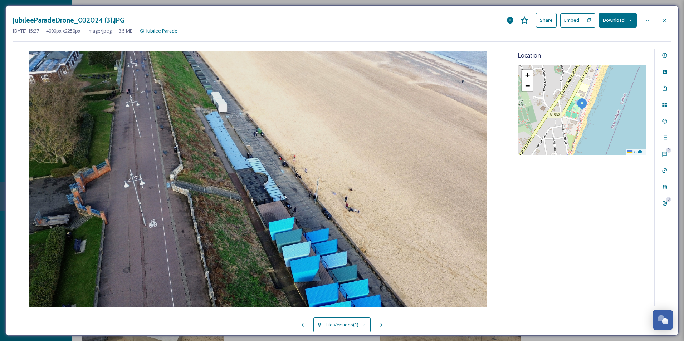
drag, startPoint x: 581, startPoint y: 214, endPoint x: 581, endPoint y: 205, distance: 8.6
click at [581, 209] on div "Location + − Leaflet" at bounding box center [582, 177] width 144 height 257
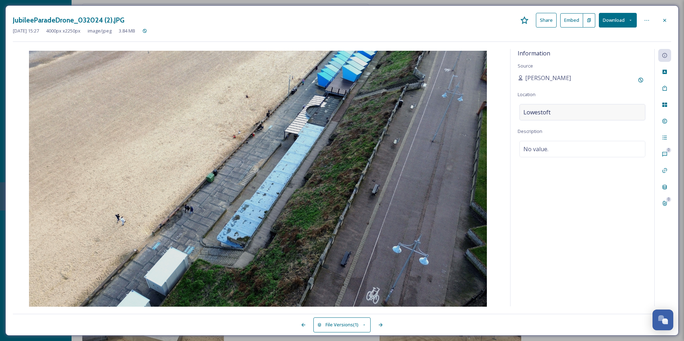
click at [558, 111] on div "Lowestoft" at bounding box center [582, 112] width 126 height 16
drag, startPoint x: 558, startPoint y: 111, endPoint x: 532, endPoint y: 118, distance: 26.5
click at [532, 118] on input "Lowestoft" at bounding box center [582, 112] width 125 height 16
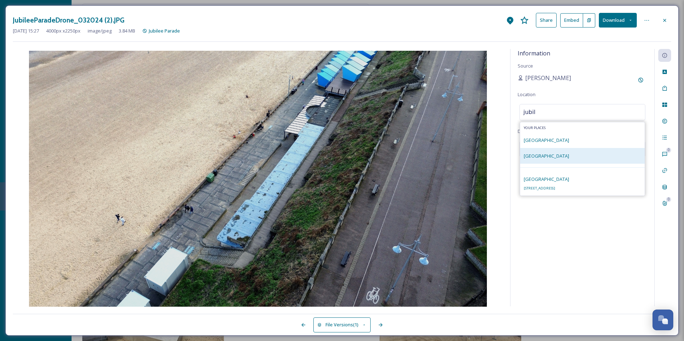
type input "jubil"
click at [559, 161] on div "[GEOGRAPHIC_DATA]" at bounding box center [582, 156] width 124 height 16
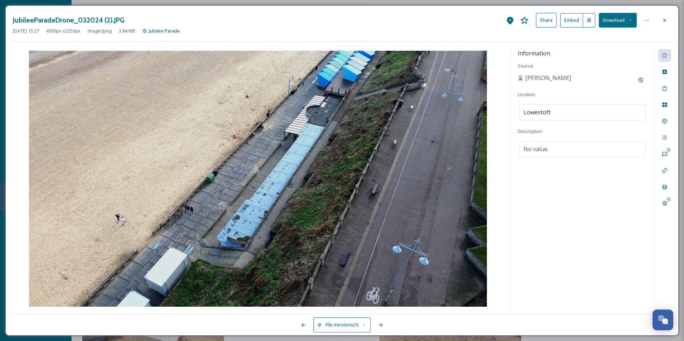
click at [563, 206] on div "Information Source [PERSON_NAME] Location [GEOGRAPHIC_DATA] Description No valu…" at bounding box center [582, 177] width 144 height 257
click at [570, 208] on div "Information Source [PERSON_NAME] Location [GEOGRAPHIC_DATA] Description No valu…" at bounding box center [582, 177] width 144 height 257
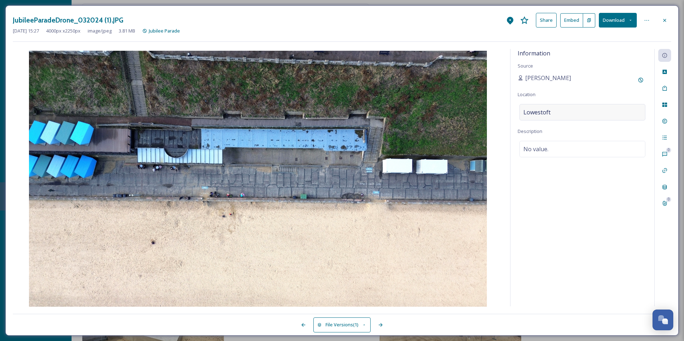
click at [558, 113] on div "Lowestoft" at bounding box center [582, 112] width 126 height 16
click at [558, 113] on input at bounding box center [582, 112] width 125 height 16
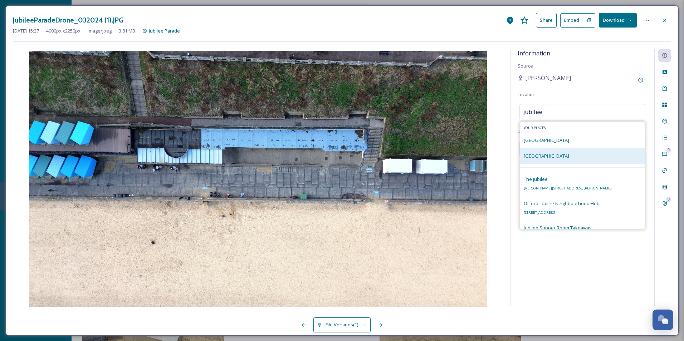
type input "jubilee"
click at [536, 156] on span "[GEOGRAPHIC_DATA]" at bounding box center [546, 156] width 45 height 6
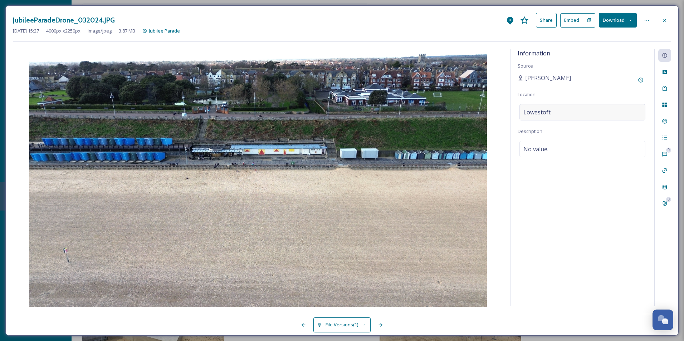
click at [582, 108] on div "Lowestoft" at bounding box center [582, 112] width 126 height 16
click at [582, 108] on input at bounding box center [582, 112] width 125 height 16
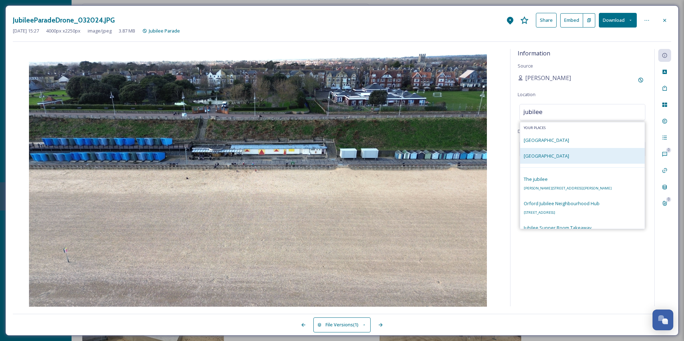
type input "jubilee"
click at [540, 152] on div "[GEOGRAPHIC_DATA]" at bounding box center [546, 156] width 45 height 9
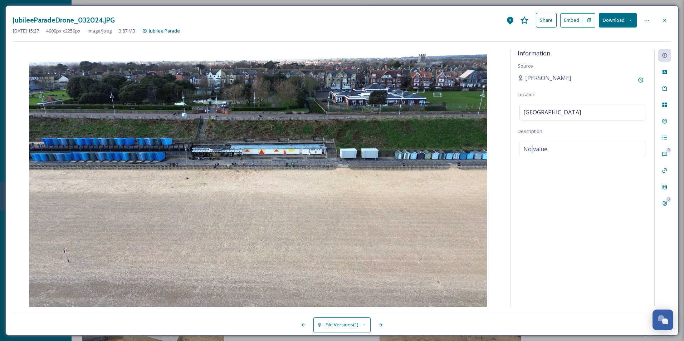
click at [534, 232] on div "Information Source [PERSON_NAME] Location [GEOGRAPHIC_DATA] Description No valu…" at bounding box center [582, 177] width 144 height 257
drag, startPoint x: 534, startPoint y: 232, endPoint x: 618, endPoint y: 202, distance: 89.4
click at [618, 202] on div "Information Source [PERSON_NAME] Location [GEOGRAPHIC_DATA] Description No valu…" at bounding box center [582, 177] width 144 height 257
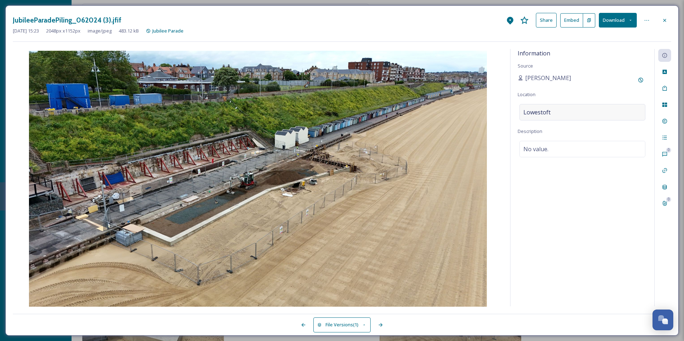
click at [558, 109] on div "Lowestoft" at bounding box center [582, 112] width 126 height 16
click at [556, 109] on input at bounding box center [582, 112] width 125 height 16
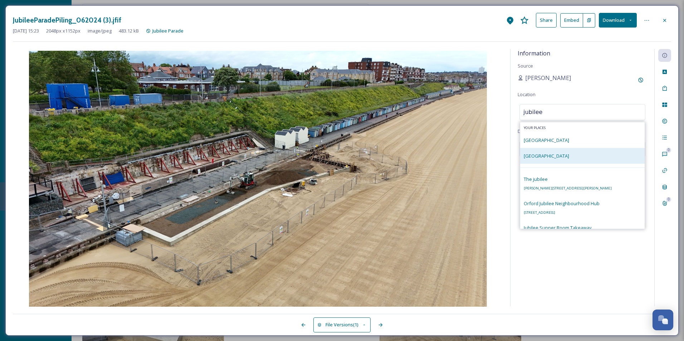
type input "jubilee"
click at [545, 157] on span "[GEOGRAPHIC_DATA]" at bounding box center [546, 156] width 45 height 6
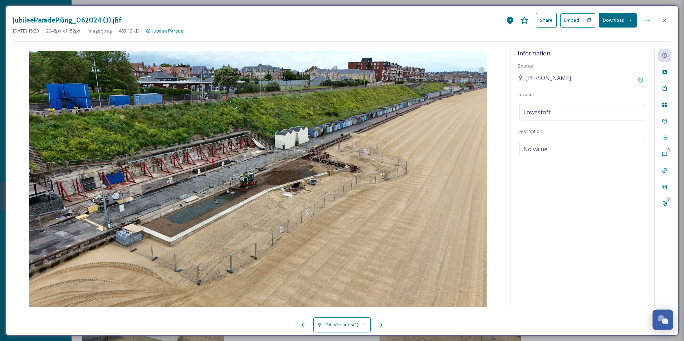
click at [532, 230] on div "Information Source [PERSON_NAME] Location [GEOGRAPHIC_DATA] Description No valu…" at bounding box center [582, 177] width 144 height 257
drag, startPoint x: 567, startPoint y: 219, endPoint x: 570, endPoint y: 212, distance: 8.0
click at [570, 212] on div "Information Source [PERSON_NAME] Location [GEOGRAPHIC_DATA] Description No valu…" at bounding box center [582, 177] width 144 height 257
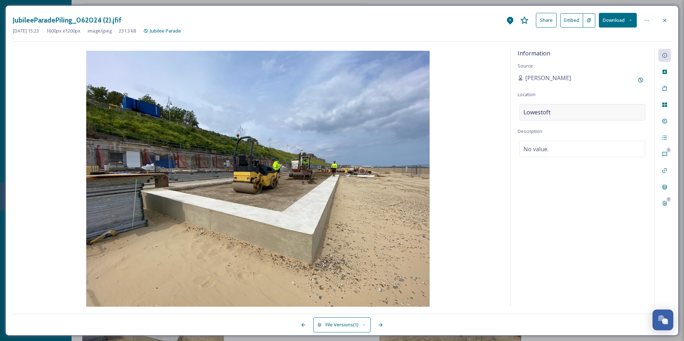
click at [581, 110] on div "Lowestoft" at bounding box center [582, 112] width 126 height 16
click at [581, 110] on input at bounding box center [582, 112] width 125 height 16
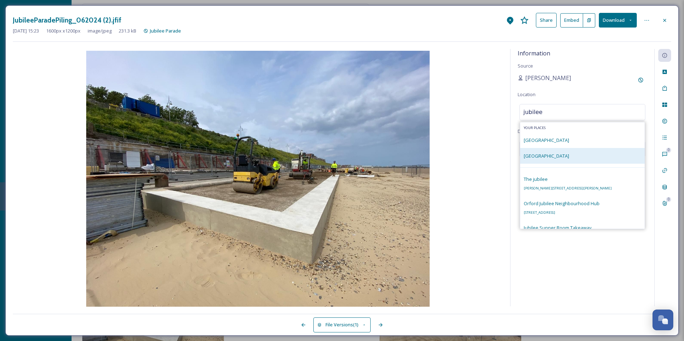
type input "jubilee"
click at [538, 159] on span "[GEOGRAPHIC_DATA]" at bounding box center [546, 156] width 45 height 6
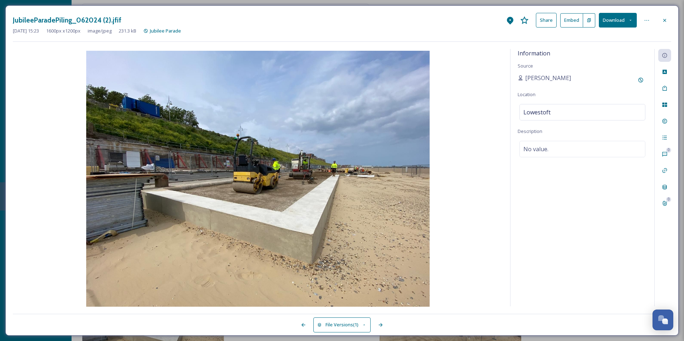
click at [546, 278] on div "Information Source [PERSON_NAME] Location [GEOGRAPHIC_DATA] Description No valu…" at bounding box center [582, 177] width 144 height 257
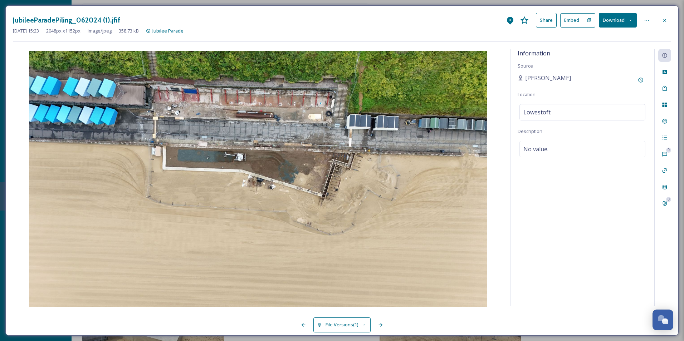
click at [567, 103] on div "Information Source [PERSON_NAME] Location [GEOGRAPHIC_DATA] Description No valu…" at bounding box center [582, 177] width 144 height 257
drag, startPoint x: 563, startPoint y: 119, endPoint x: 563, endPoint y: 116, distance: 3.9
click at [563, 116] on div "Lowestoft" at bounding box center [582, 112] width 126 height 16
click at [563, 116] on input at bounding box center [582, 112] width 125 height 16
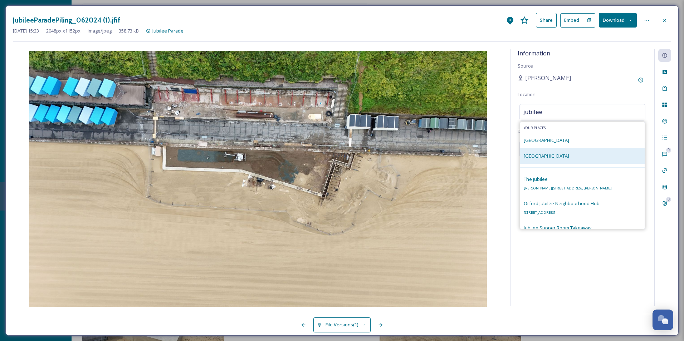
type input "jubilee"
click at [556, 150] on div "[GEOGRAPHIC_DATA]" at bounding box center [582, 156] width 124 height 16
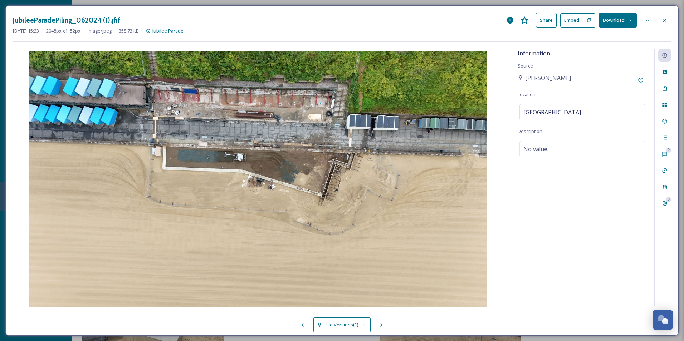
click at [538, 185] on div "Information Source [PERSON_NAME] Location [GEOGRAPHIC_DATA] Description No valu…" at bounding box center [582, 177] width 144 height 257
click at [507, 27] on div "JubileeParadePiling_062024 (1).jfif Share Embed Download" at bounding box center [342, 20] width 658 height 15
click at [506, 17] on icon at bounding box center [510, 20] width 9 height 9
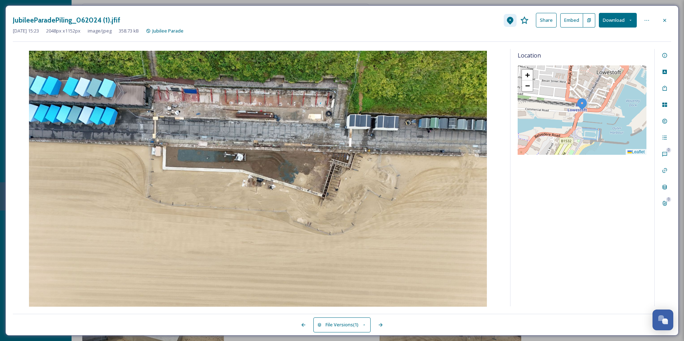
click at [505, 21] on div at bounding box center [510, 20] width 13 height 13
click at [665, 55] on icon at bounding box center [665, 56] width 6 height 6
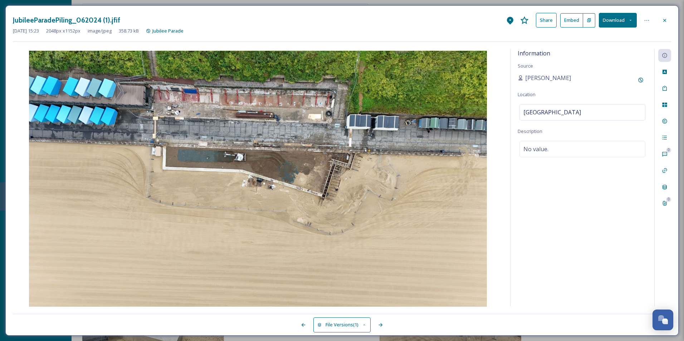
click at [577, 195] on div "Information Source [PERSON_NAME] Location [GEOGRAPHIC_DATA] Description No valu…" at bounding box center [582, 177] width 144 height 257
click at [507, 31] on div "[DATE] 15:23 2048 px x 1152 px image/jpeg 358.73 kB Jubilee Parade" at bounding box center [342, 31] width 658 height 7
click at [507, 27] on div "JubileeParadePiling_062024 (1).jfif Share Embed Download" at bounding box center [342, 20] width 658 height 15
click at [513, 16] on icon at bounding box center [510, 20] width 9 height 9
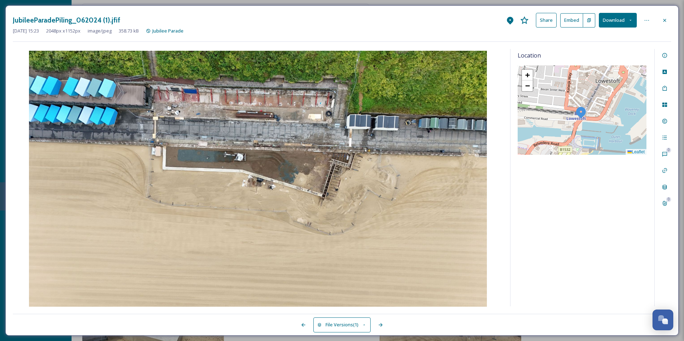
drag, startPoint x: 583, startPoint y: 104, endPoint x: 582, endPoint y: 113, distance: 8.6
click at [582, 113] on img at bounding box center [580, 112] width 13 height 13
click at [581, 113] on img at bounding box center [580, 112] width 13 height 13
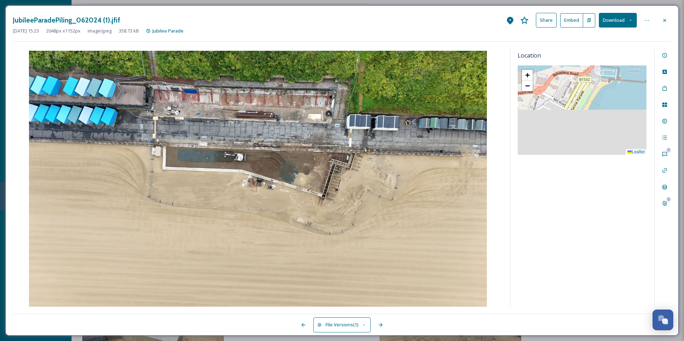
drag, startPoint x: 568, startPoint y: 147, endPoint x: 586, endPoint y: 78, distance: 71.5
click at [587, 78] on div "+ − Leaflet" at bounding box center [581, 109] width 129 height 89
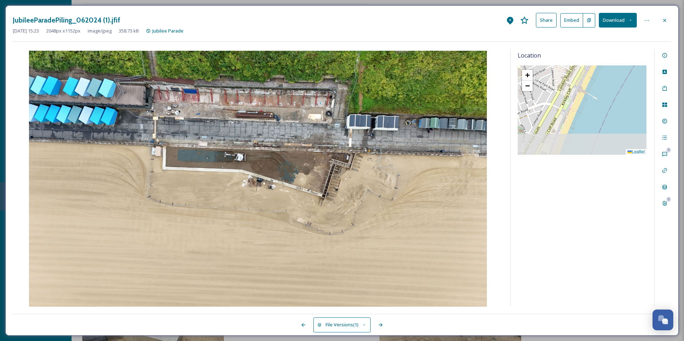
drag, startPoint x: 576, startPoint y: 137, endPoint x: 597, endPoint y: 68, distance: 71.5
click at [597, 68] on div "+ − Leaflet" at bounding box center [581, 109] width 129 height 89
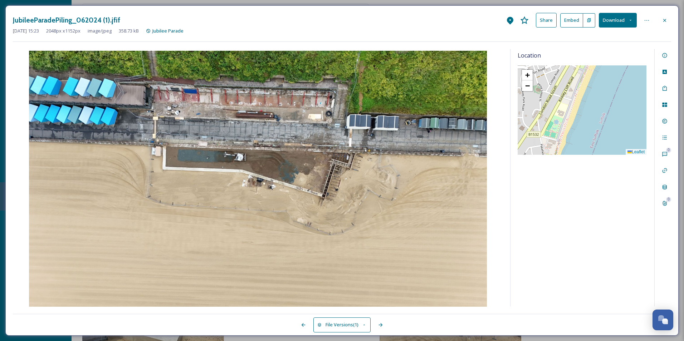
drag, startPoint x: 578, startPoint y: 123, endPoint x: 589, endPoint y: 85, distance: 39.5
click at [590, 84] on div "+ − Leaflet" at bounding box center [581, 109] width 129 height 89
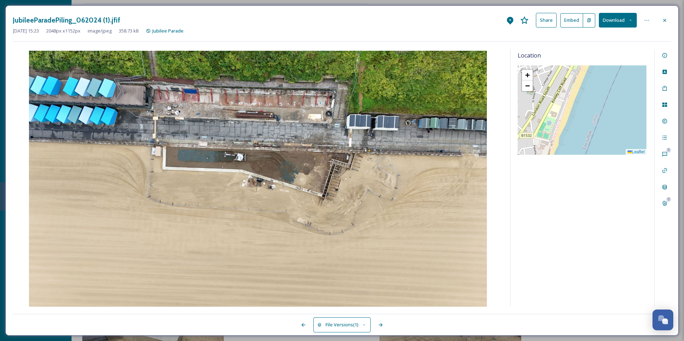
drag, startPoint x: 571, startPoint y: 124, endPoint x: 576, endPoint y: 103, distance: 21.2
click at [576, 103] on div "+ − Leaflet" at bounding box center [581, 109] width 129 height 89
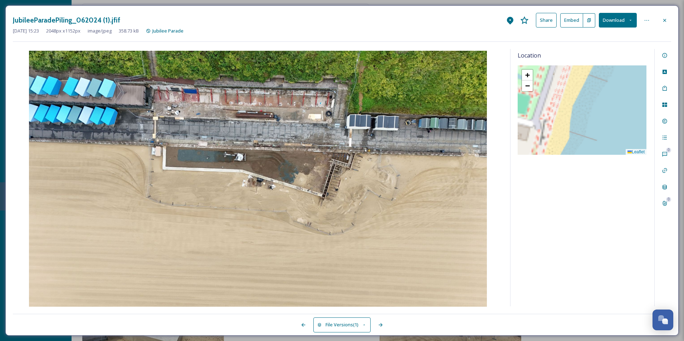
drag, startPoint x: 551, startPoint y: 129, endPoint x: 599, endPoint y: 109, distance: 51.6
click at [599, 109] on div "+ − Leaflet" at bounding box center [581, 109] width 129 height 89
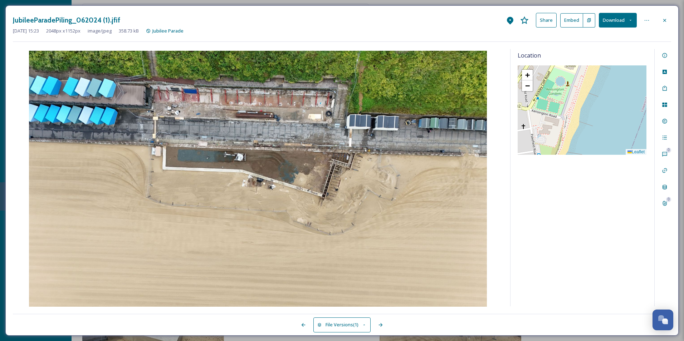
click at [576, 113] on div "+ − Leaflet" at bounding box center [581, 109] width 129 height 89
click at [664, 59] on div "Information" at bounding box center [664, 55] width 13 height 13
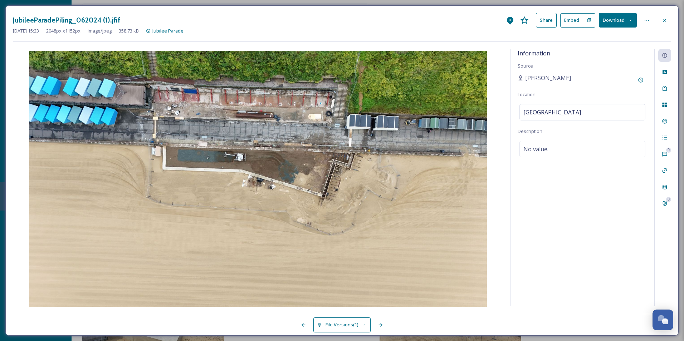
click at [552, 200] on div "Information Source [PERSON_NAME] Location [GEOGRAPHIC_DATA] Description No valu…" at bounding box center [582, 177] width 144 height 257
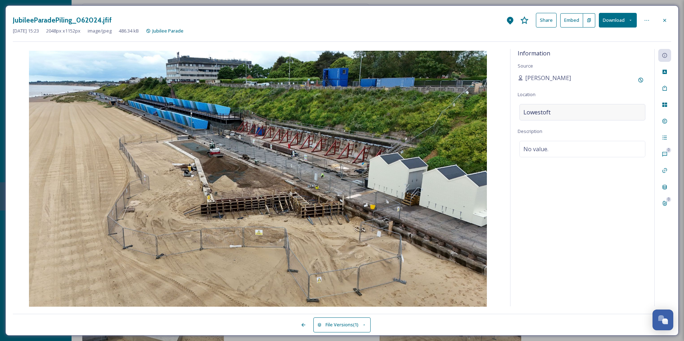
click at [564, 108] on div "Lowestoft" at bounding box center [582, 112] width 126 height 16
click at [560, 111] on input "[GEOGRAPHIC_DATA]" at bounding box center [582, 112] width 125 height 16
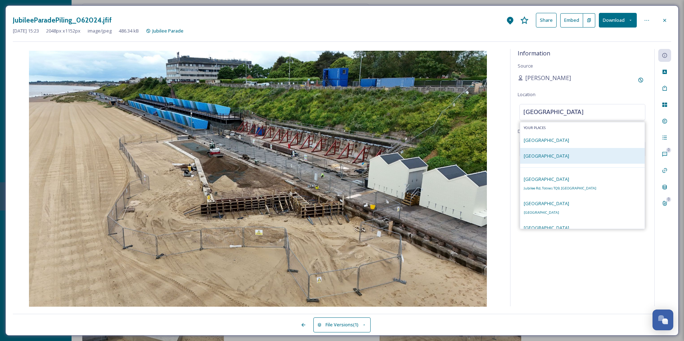
click at [558, 159] on div "[GEOGRAPHIC_DATA]" at bounding box center [582, 156] width 124 height 16
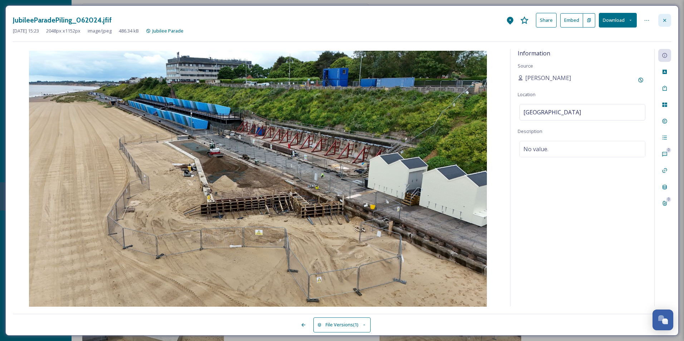
click at [668, 19] on div at bounding box center [664, 20] width 13 height 13
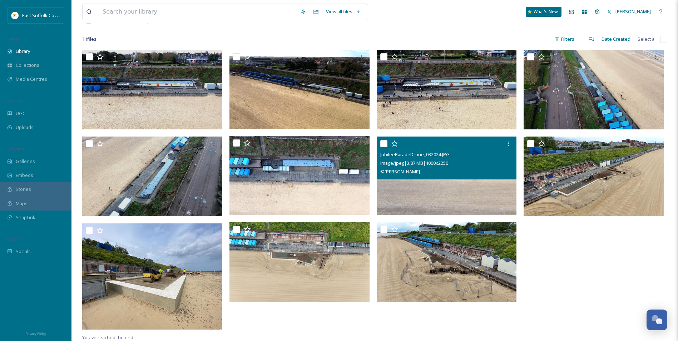
scroll to position [94, 0]
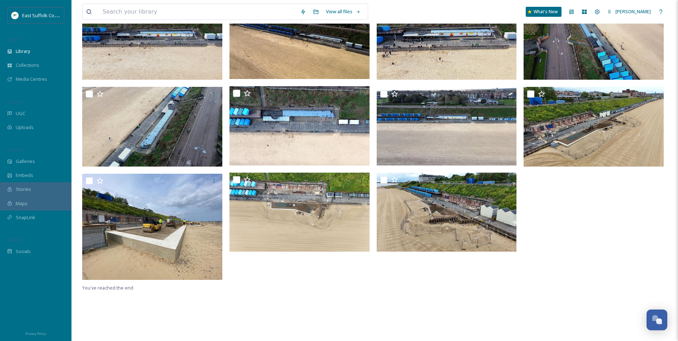
click at [570, 229] on div at bounding box center [596, 142] width 144 height 284
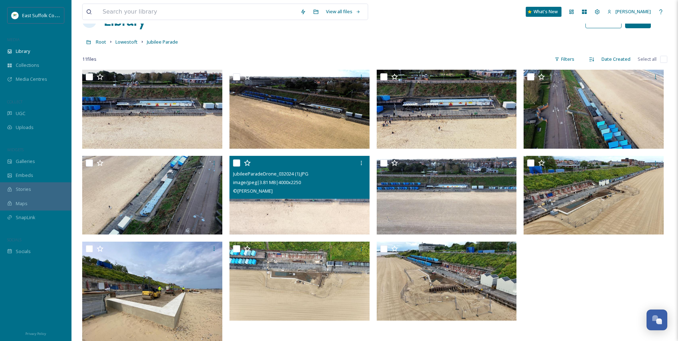
scroll to position [0, 0]
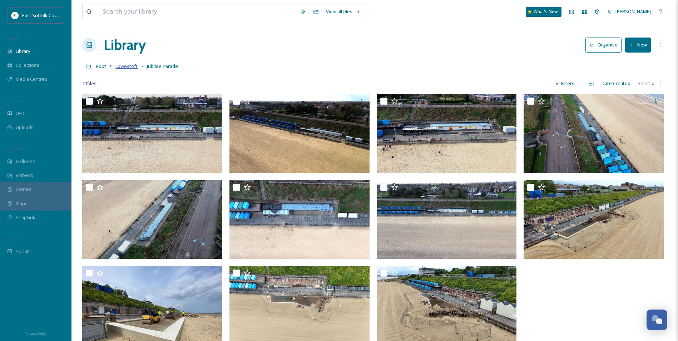
click at [129, 66] on span "Lowestoft" at bounding box center [127, 66] width 22 height 6
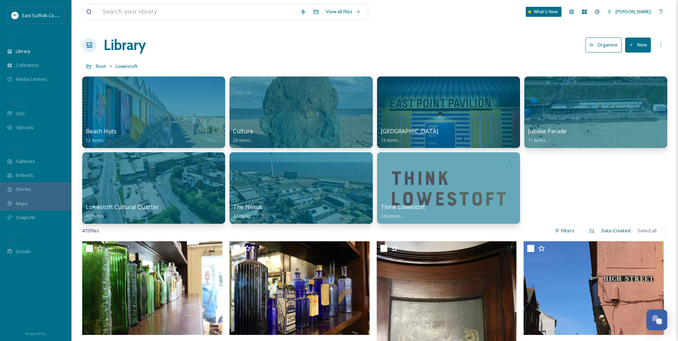
click at [388, 48] on div "Library Organise New" at bounding box center [374, 44] width 585 height 21
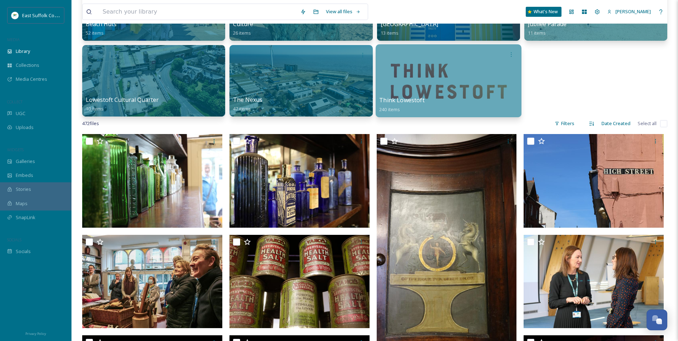
scroll to position [36, 0]
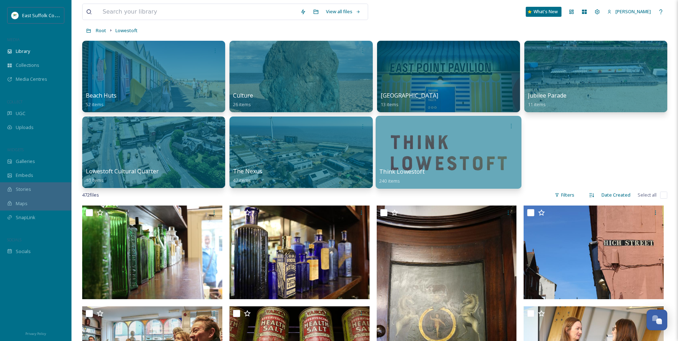
click at [441, 151] on div at bounding box center [448, 152] width 146 height 73
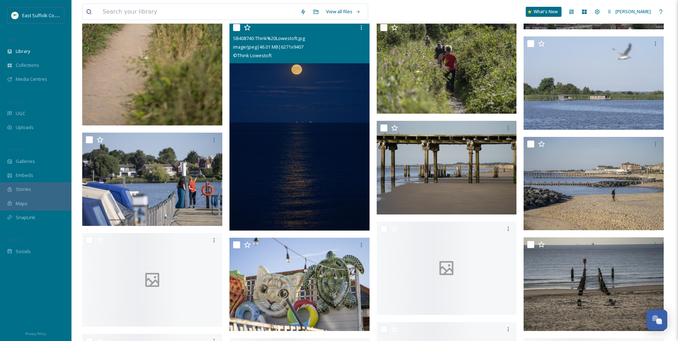
scroll to position [908, 0]
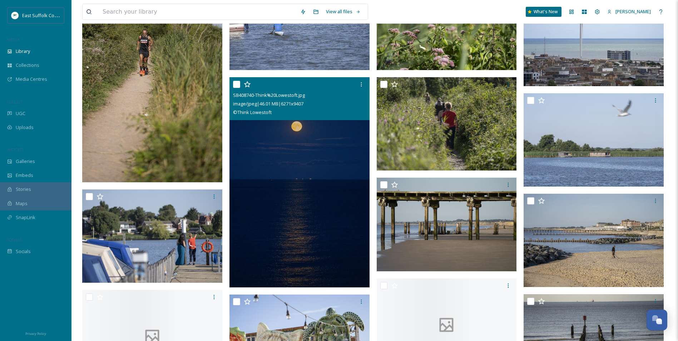
drag, startPoint x: 295, startPoint y: 190, endPoint x: 291, endPoint y: 134, distance: 56.7
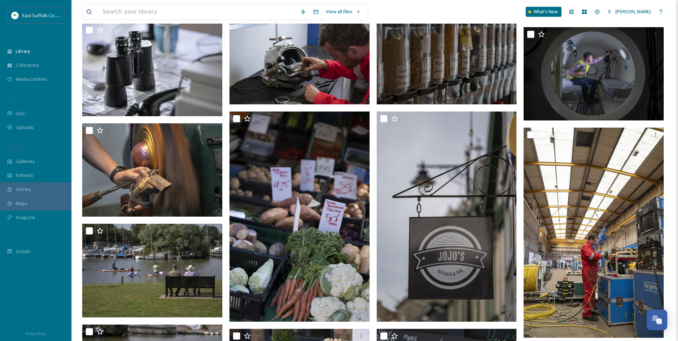
drag, startPoint x: 316, startPoint y: 229, endPoint x: 326, endPoint y: 159, distance: 70.8
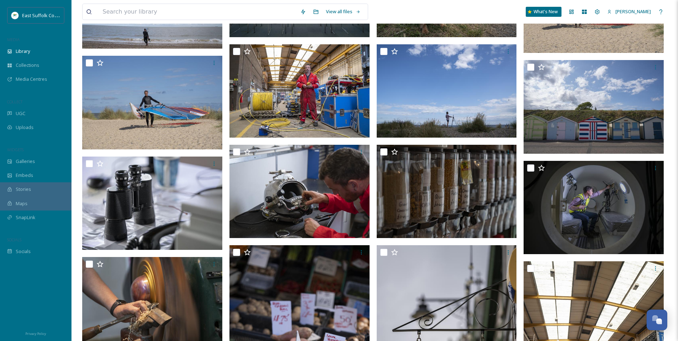
scroll to position [0, 0]
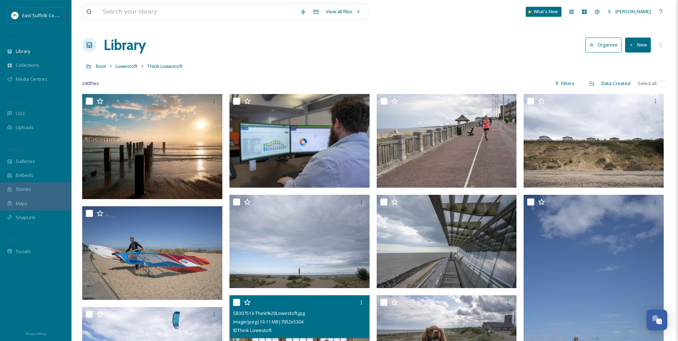
drag, startPoint x: 321, startPoint y: 278, endPoint x: 308, endPoint y: 187, distance: 91.5
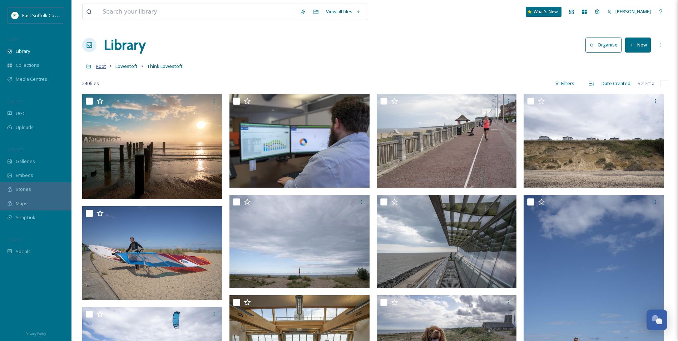
click at [104, 69] on span "Root" at bounding box center [101, 66] width 10 height 6
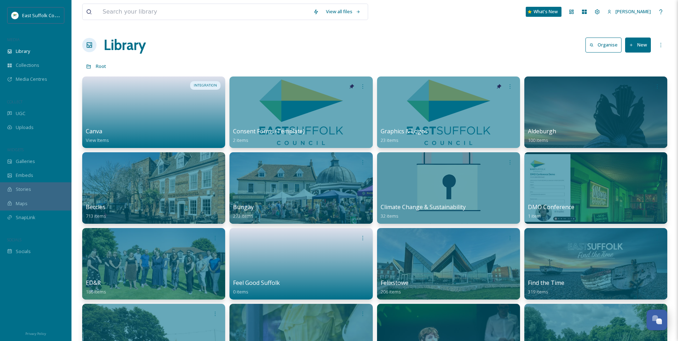
click at [233, 65] on div "Root" at bounding box center [374, 66] width 585 height 14
